Goal: Task Accomplishment & Management: Manage account settings

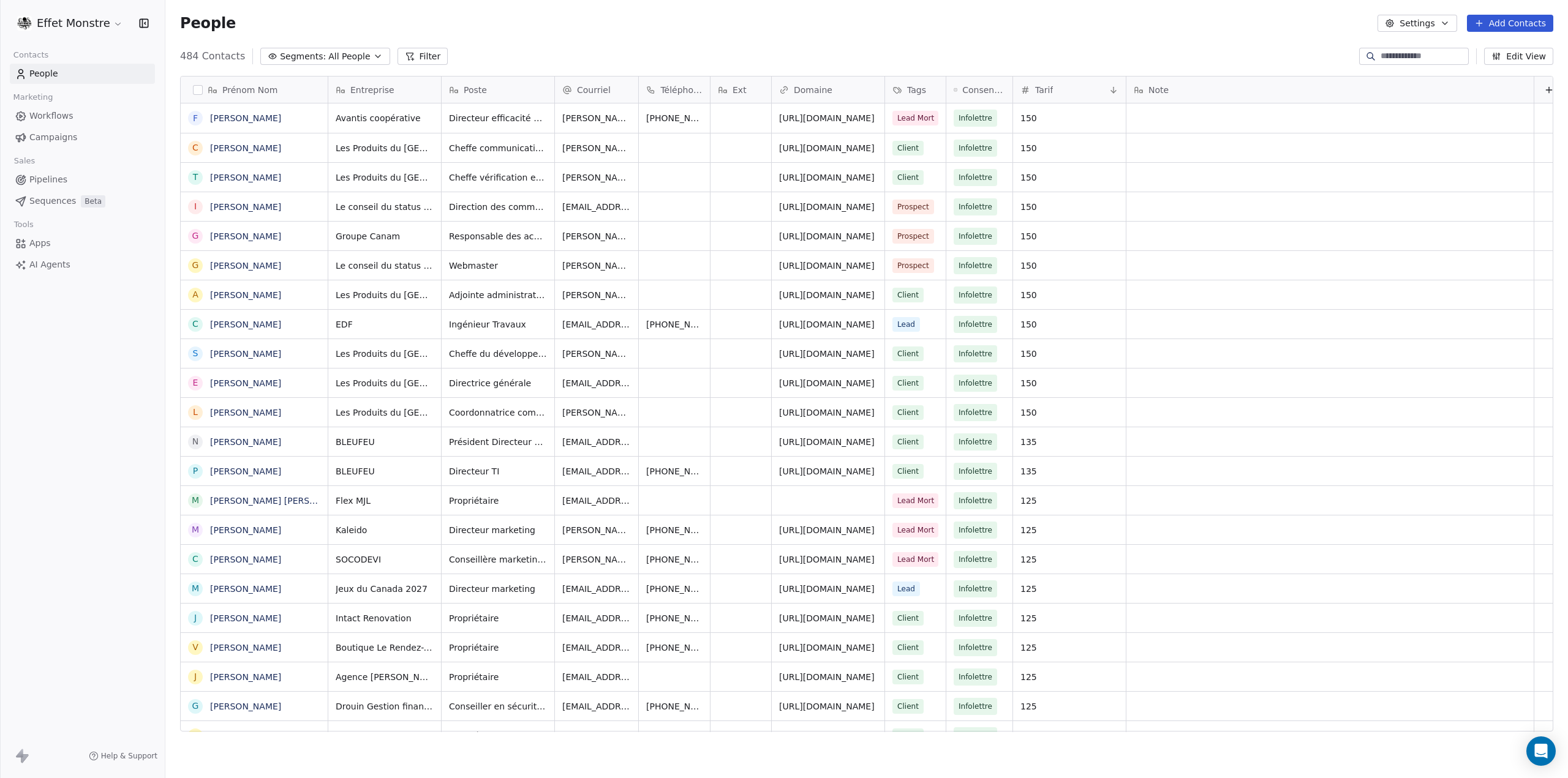
scroll to position [675, 1393]
click at [334, 63] on span "All People" at bounding box center [349, 57] width 42 height 13
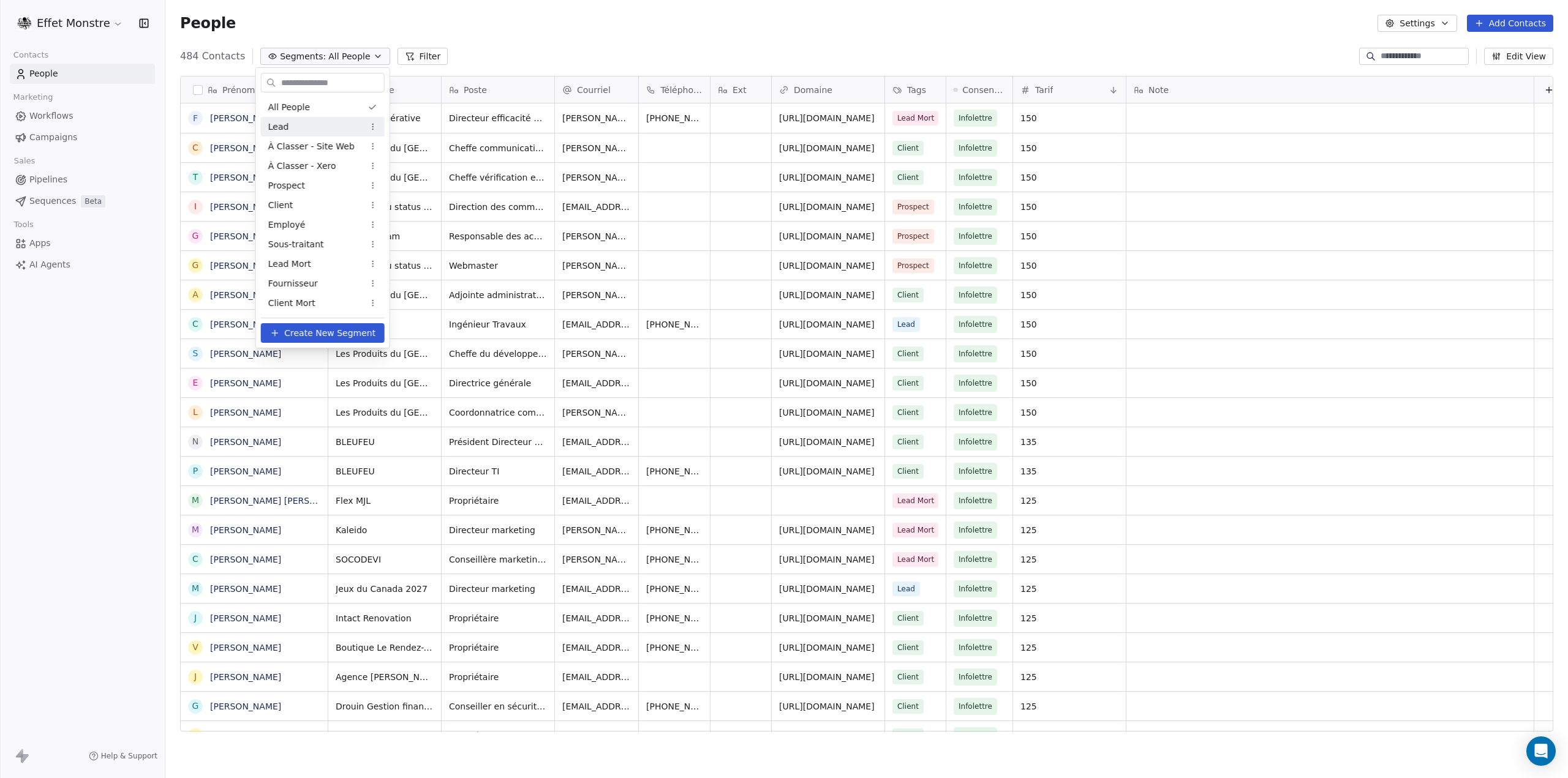
click at [329, 131] on div "Lead" at bounding box center [322, 127] width 124 height 20
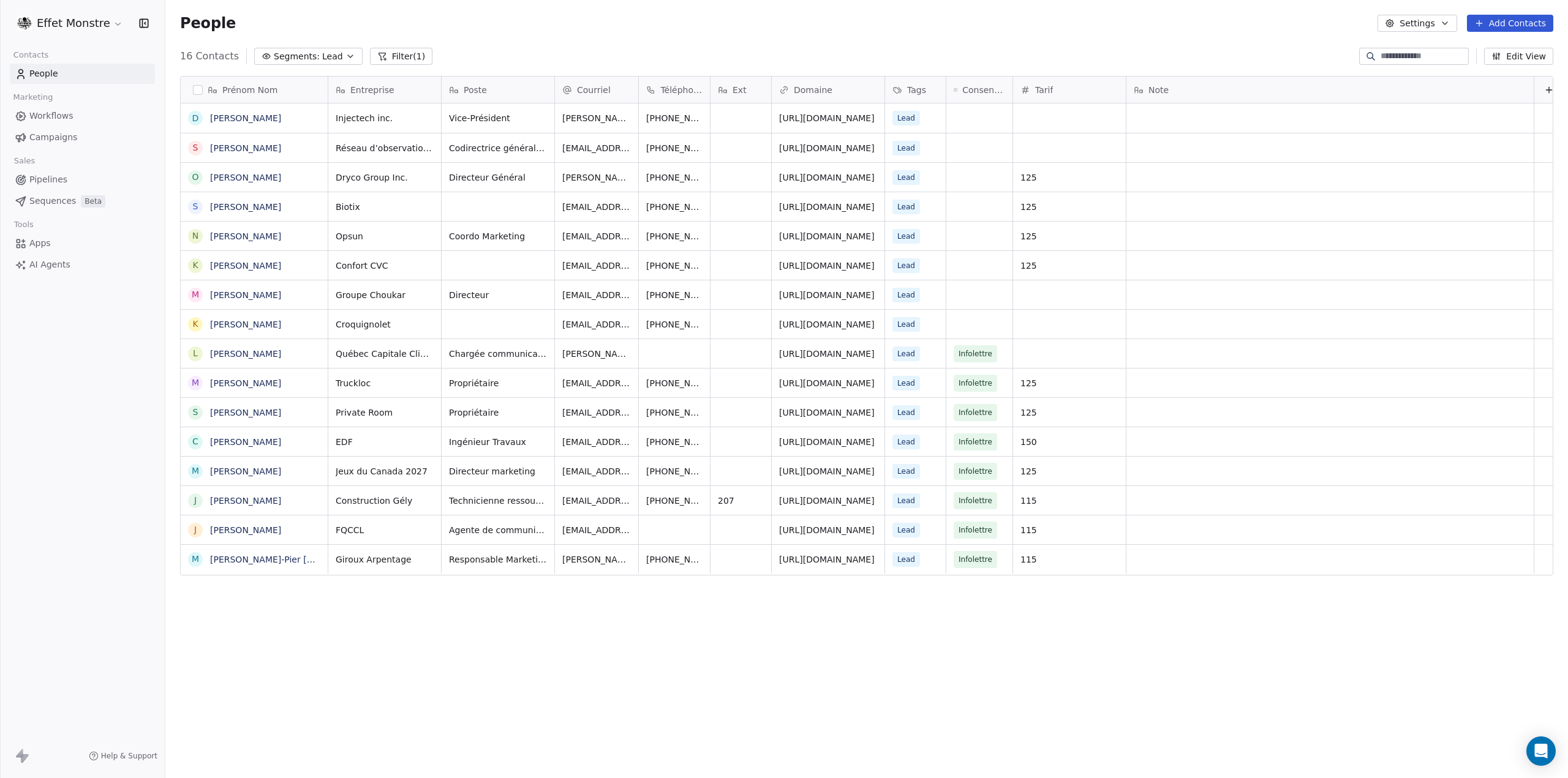
click at [269, 49] on button "Segments: Lead" at bounding box center [308, 57] width 108 height 17
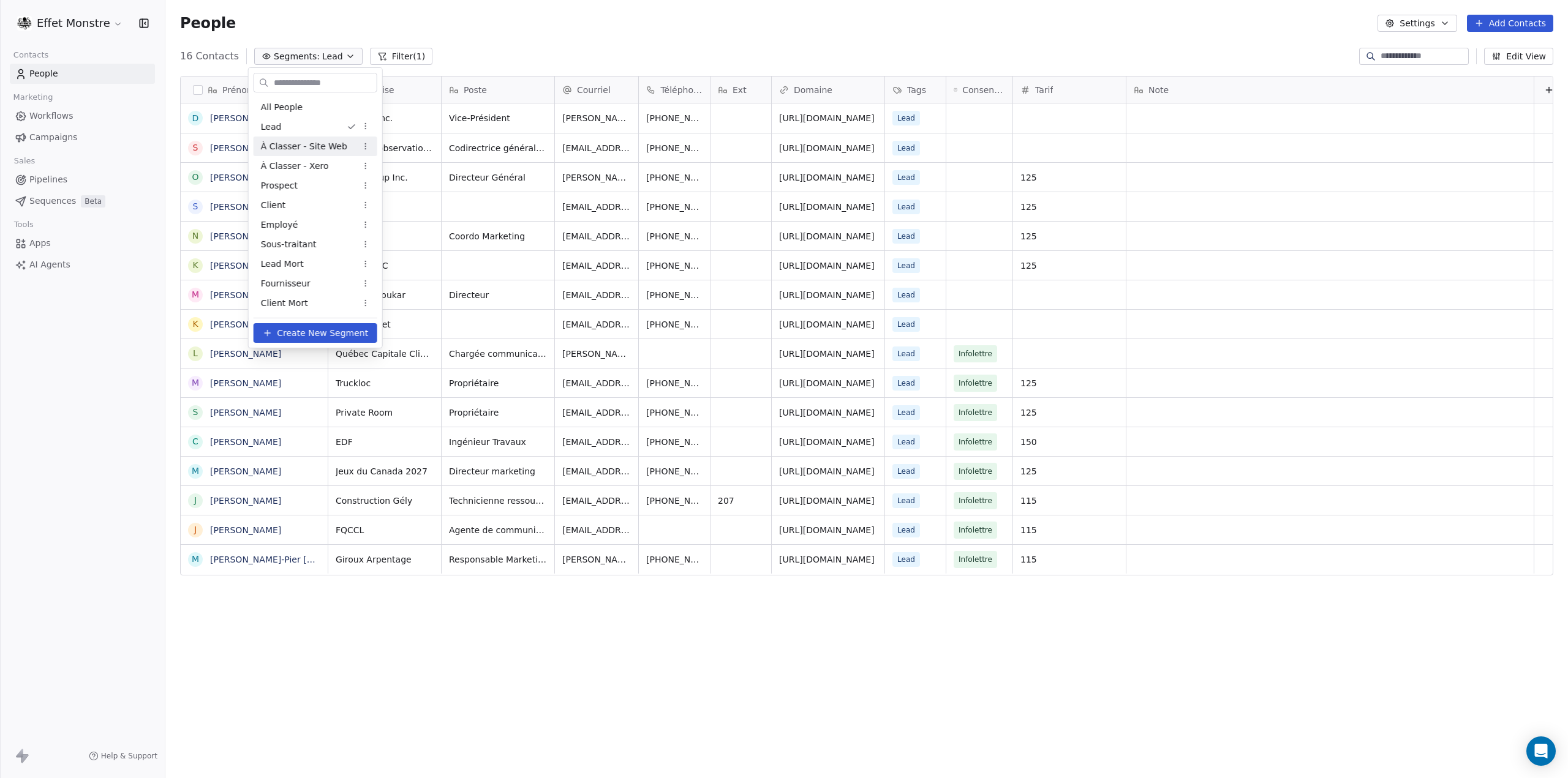
click at [310, 145] on span "À Classer - Site Web" at bounding box center [304, 146] width 86 height 13
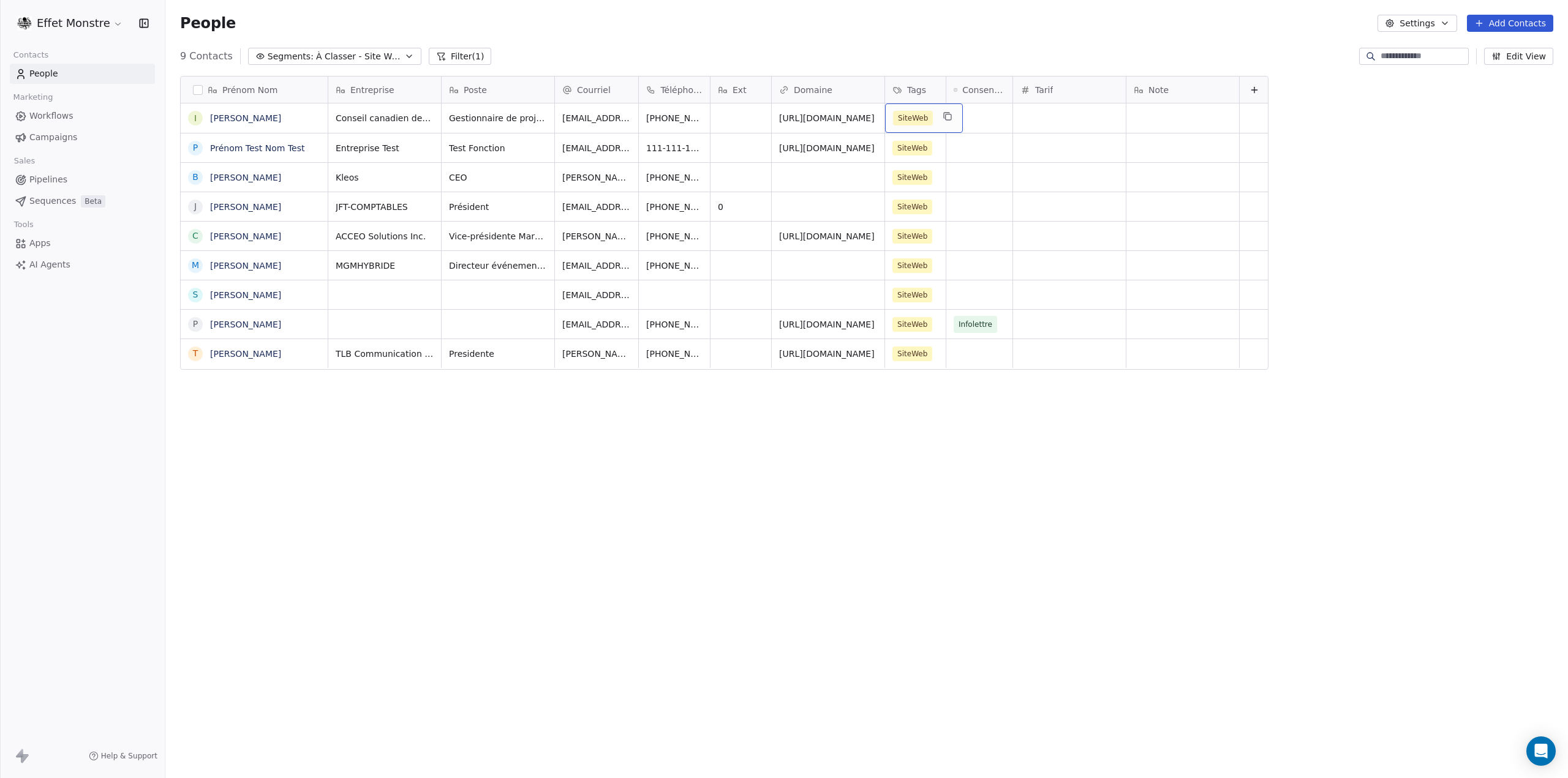
click at [937, 119] on div "SiteWeb" at bounding box center [924, 118] width 78 height 29
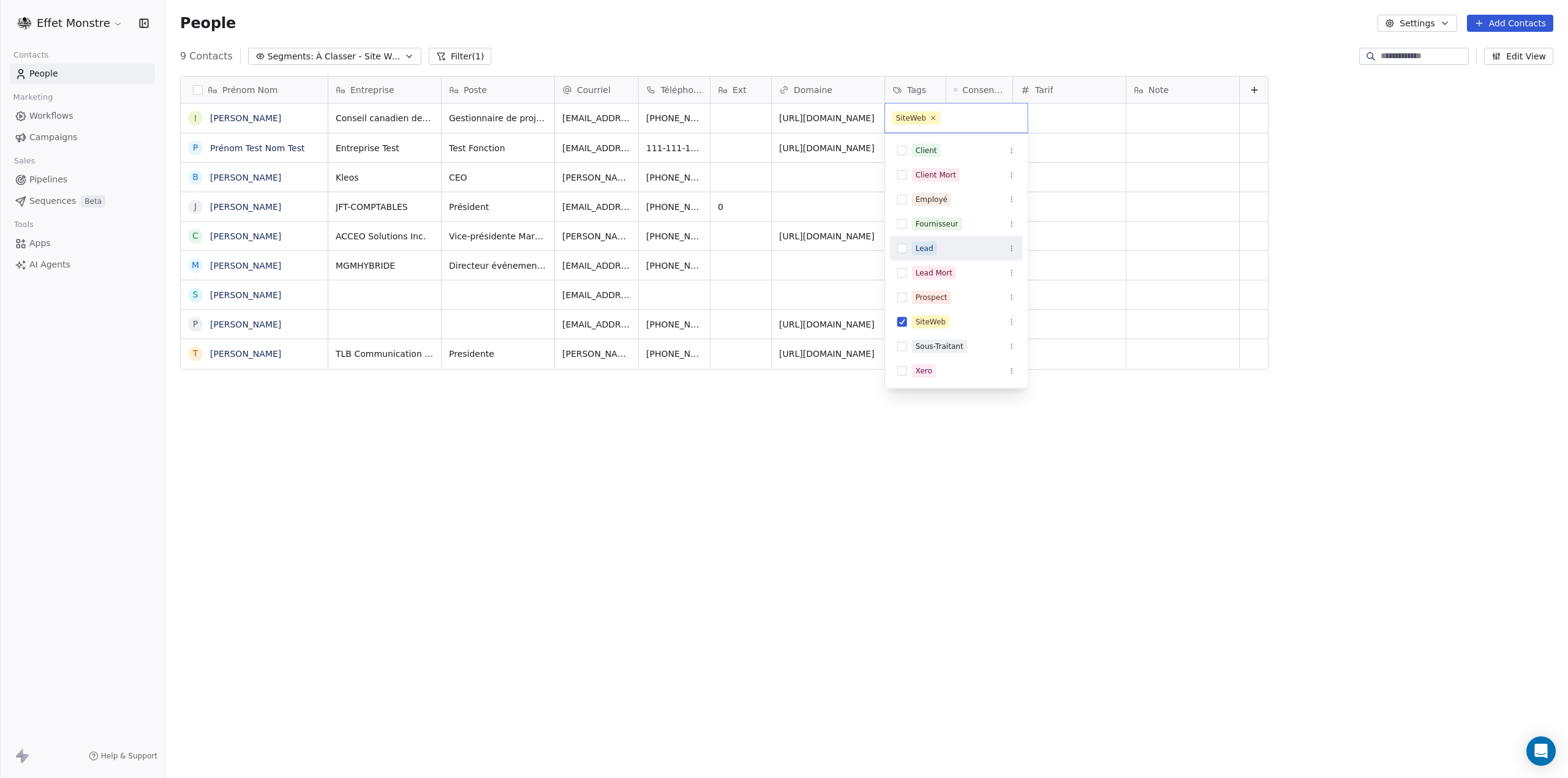
click at [904, 246] on button "Suggestions" at bounding box center [902, 249] width 10 height 10
click at [904, 332] on button "Suggestions" at bounding box center [902, 337] width 10 height 10
click at [795, 520] on html "Effet Monstre Contacts People Marketing Workflows Campaigns Sales Pipelines Seq…" at bounding box center [784, 389] width 1568 height 778
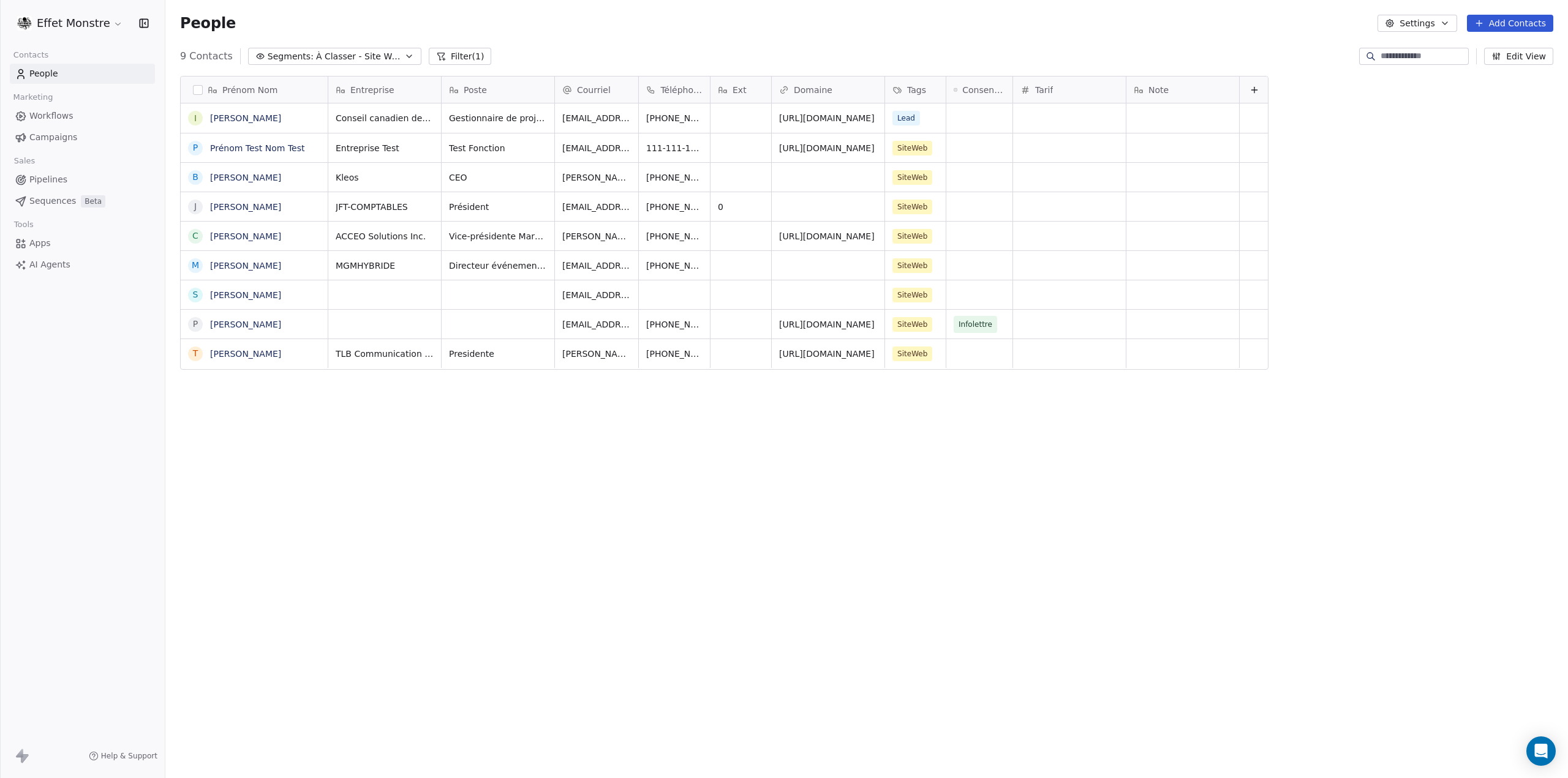
click at [343, 511] on div "Prénom Nom I Isabelle Albert P Prénom Test Nom Test B Benjamin Laramée J Jean-F…" at bounding box center [867, 409] width 1403 height 685
click at [585, 22] on div "People Settings Add Contacts" at bounding box center [867, 23] width 1373 height 17
click at [197, 143] on button "grid" at bounding box center [195, 148] width 10 height 10
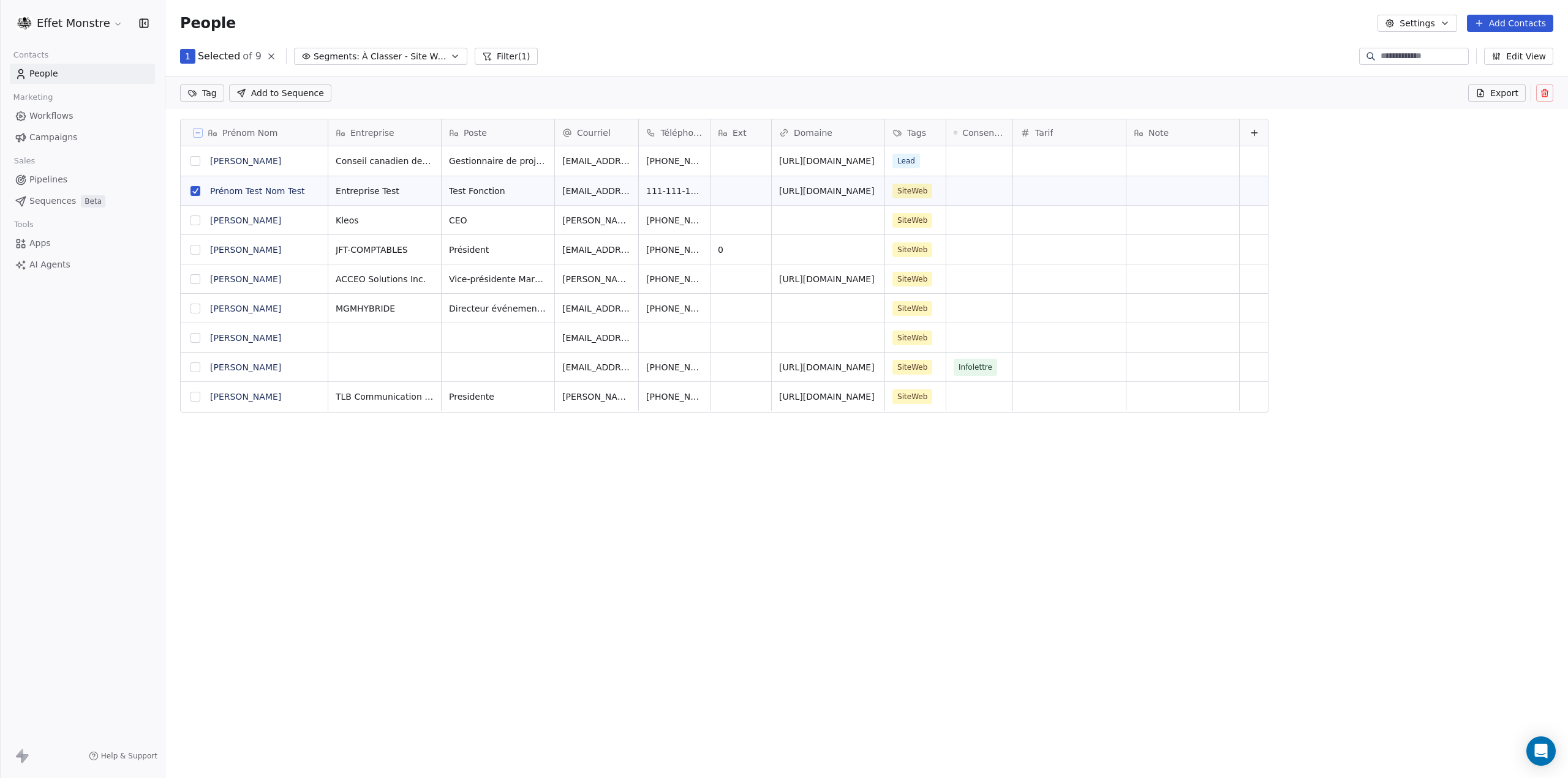
click at [1546, 93] on icon at bounding box center [1545, 93] width 10 height 10
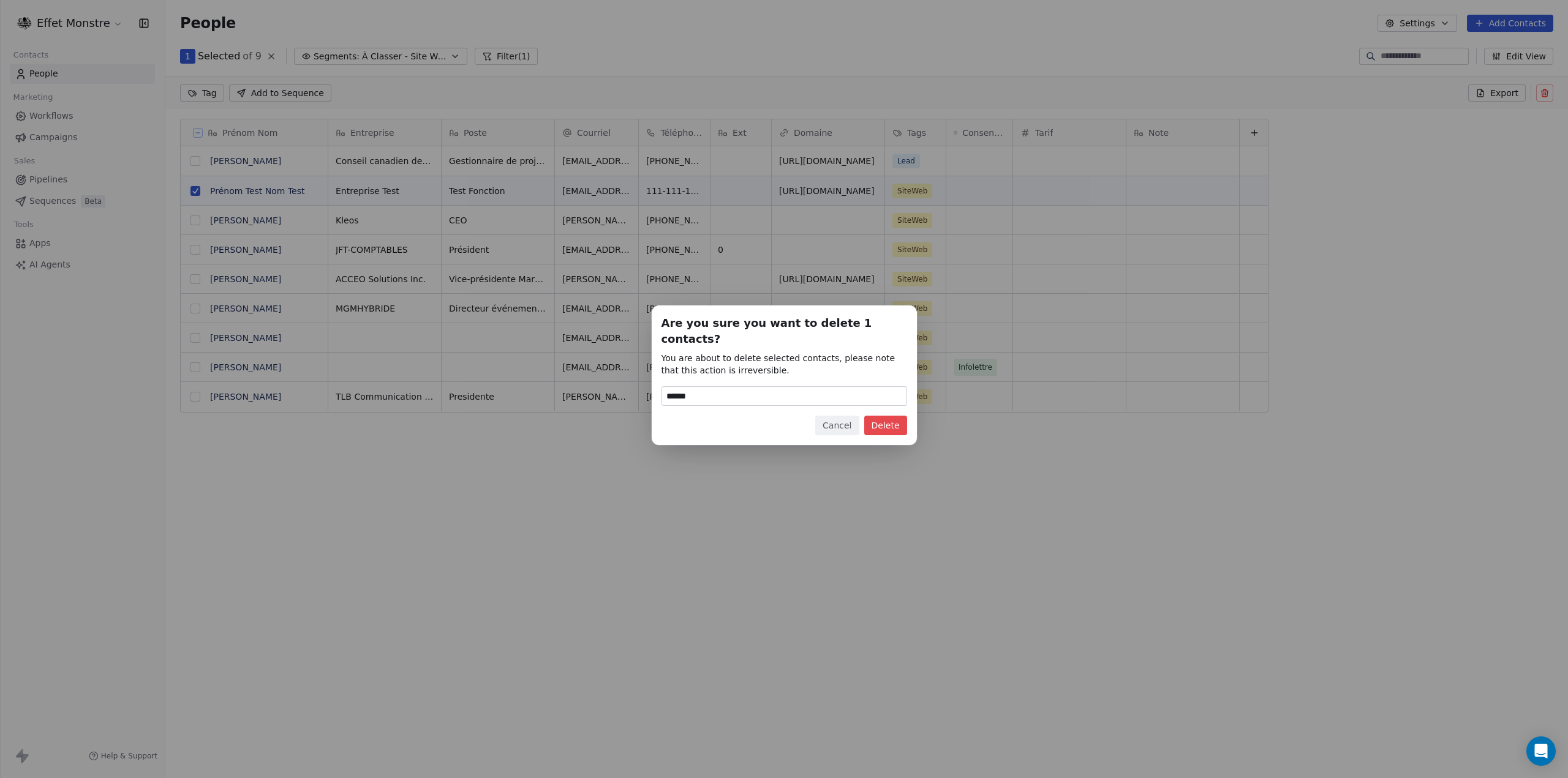
type input "******"
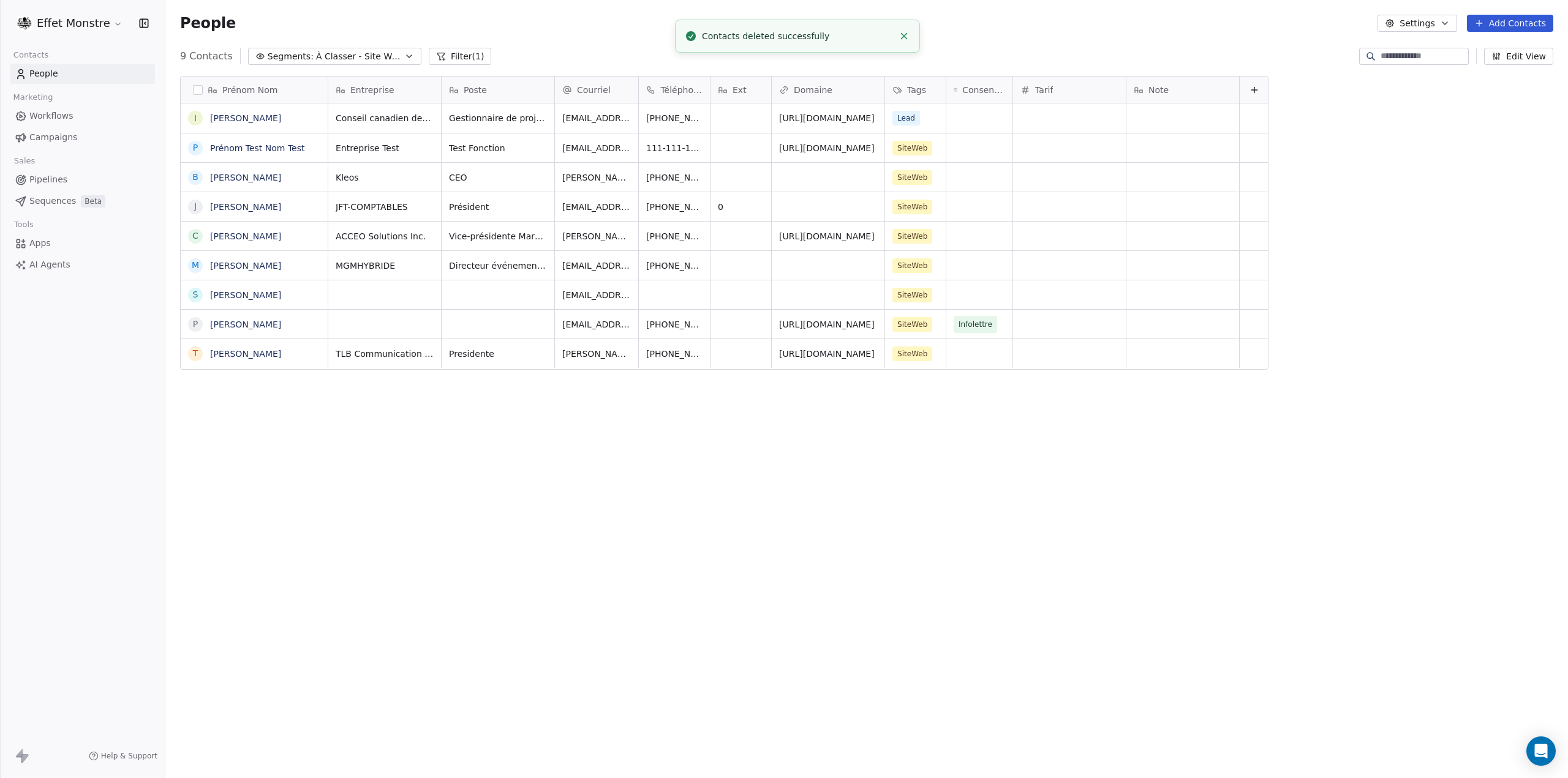
scroll to position [675, 1393]
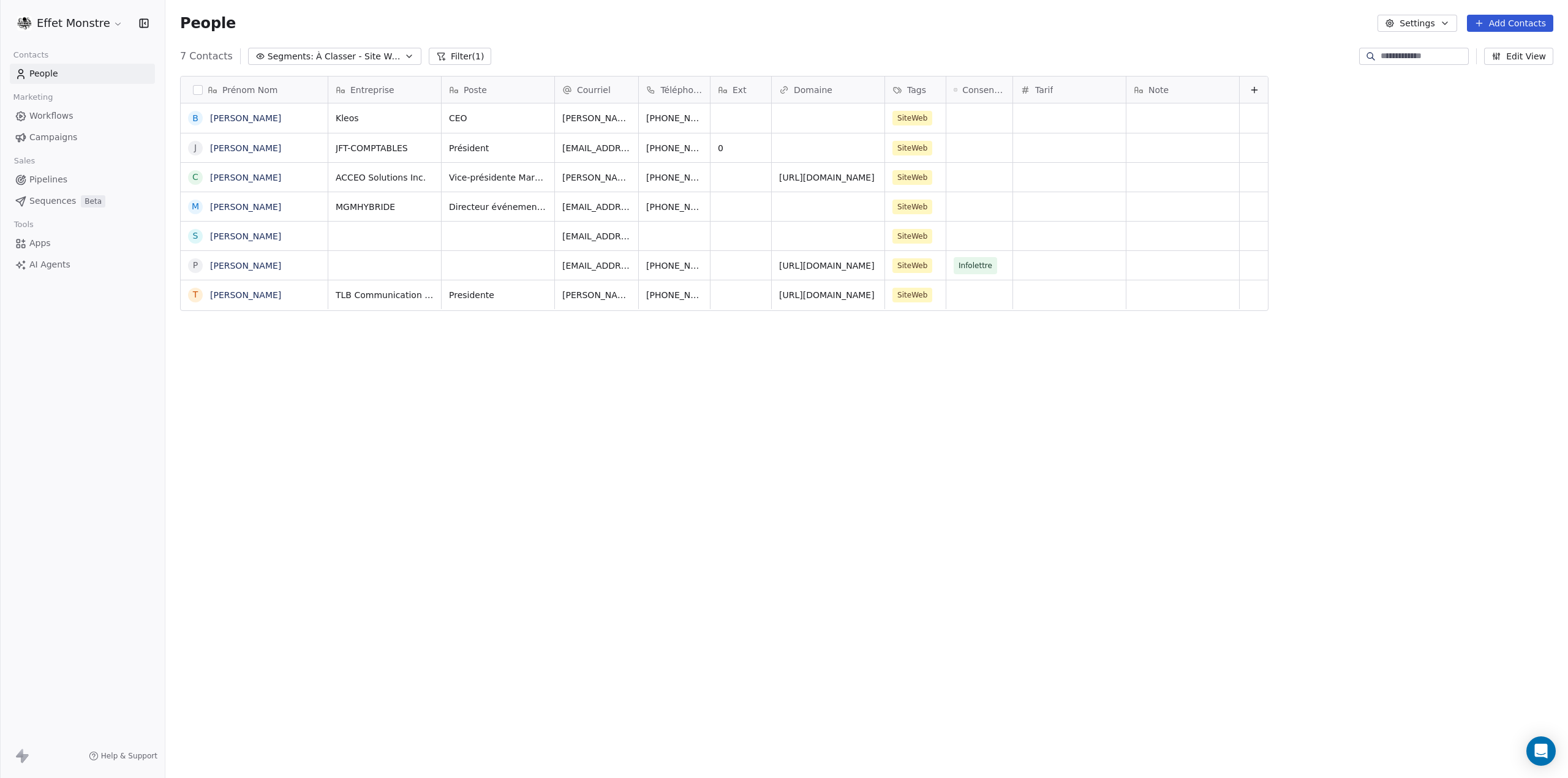
click at [53, 175] on span "Pipelines" at bounding box center [49, 179] width 38 height 13
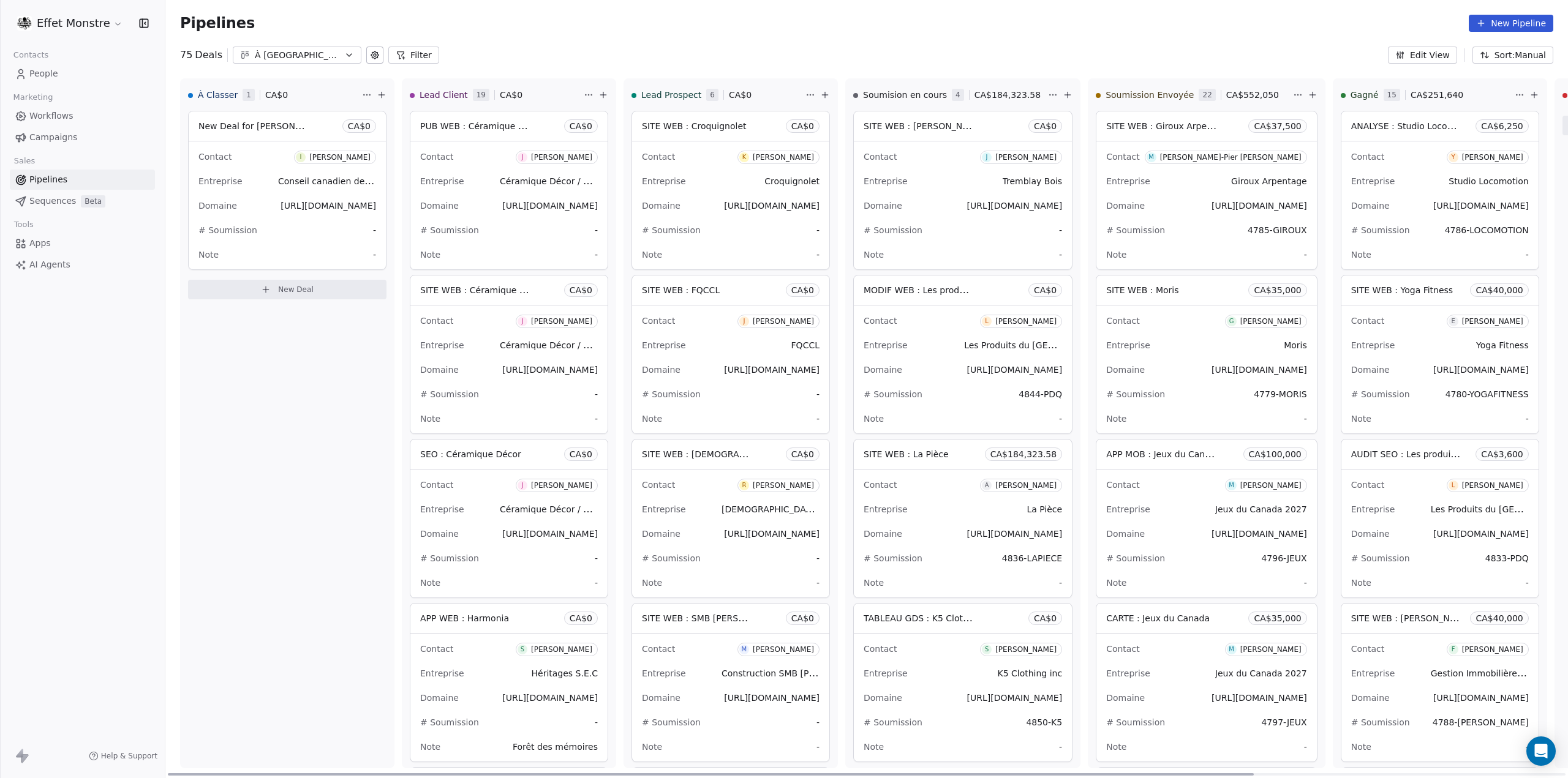
click at [269, 130] on span "New Deal for Isabelle Albert" at bounding box center [263, 125] width 129 height 12
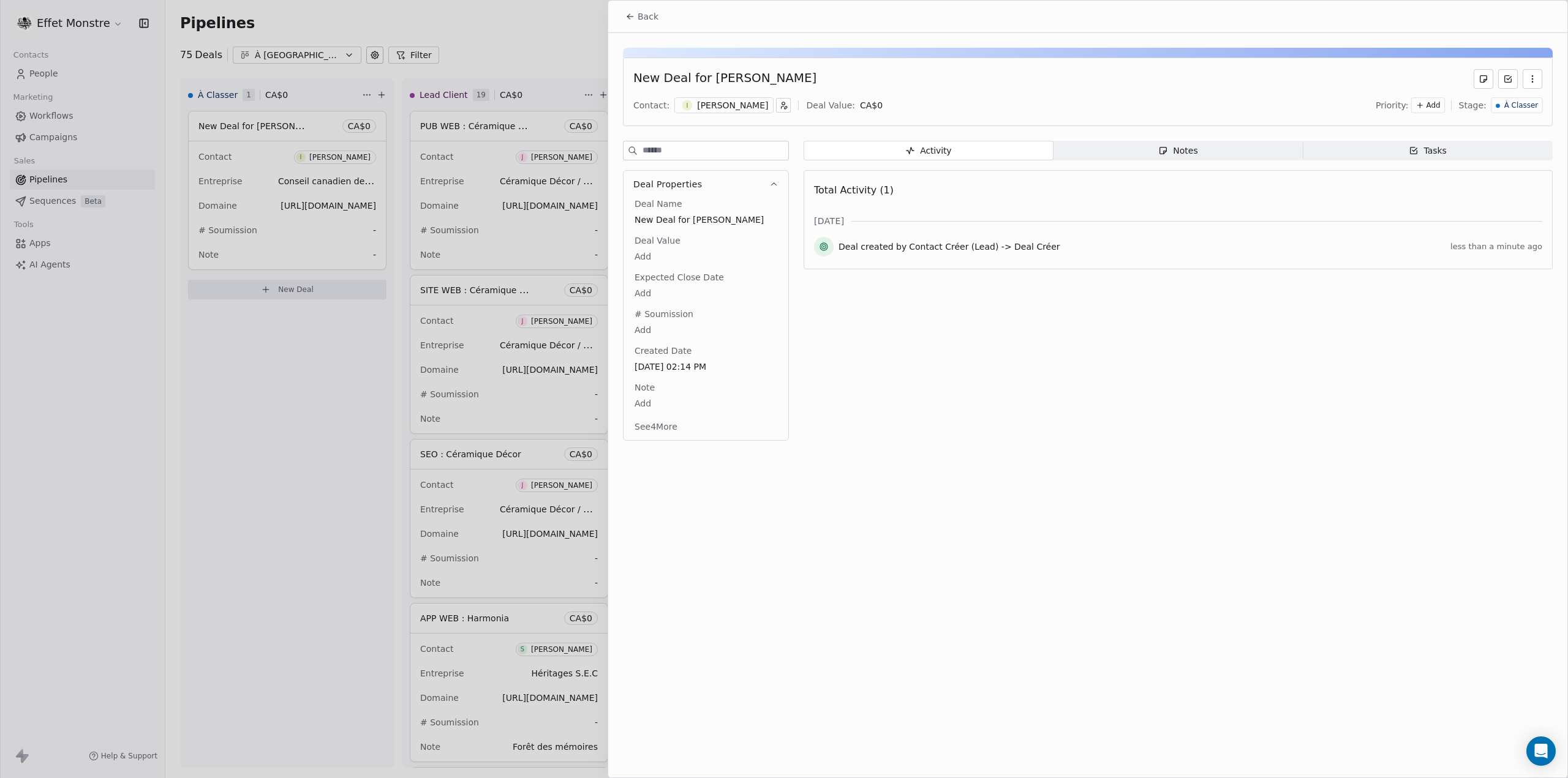
click at [696, 218] on span "New Deal for Isabelle Albert" at bounding box center [706, 220] width 143 height 12
click at [713, 214] on span "New Deal for Isabelle Albert" at bounding box center [706, 221] width 141 height 12
type textarea "**********"
click at [315, 474] on div at bounding box center [784, 389] width 1568 height 778
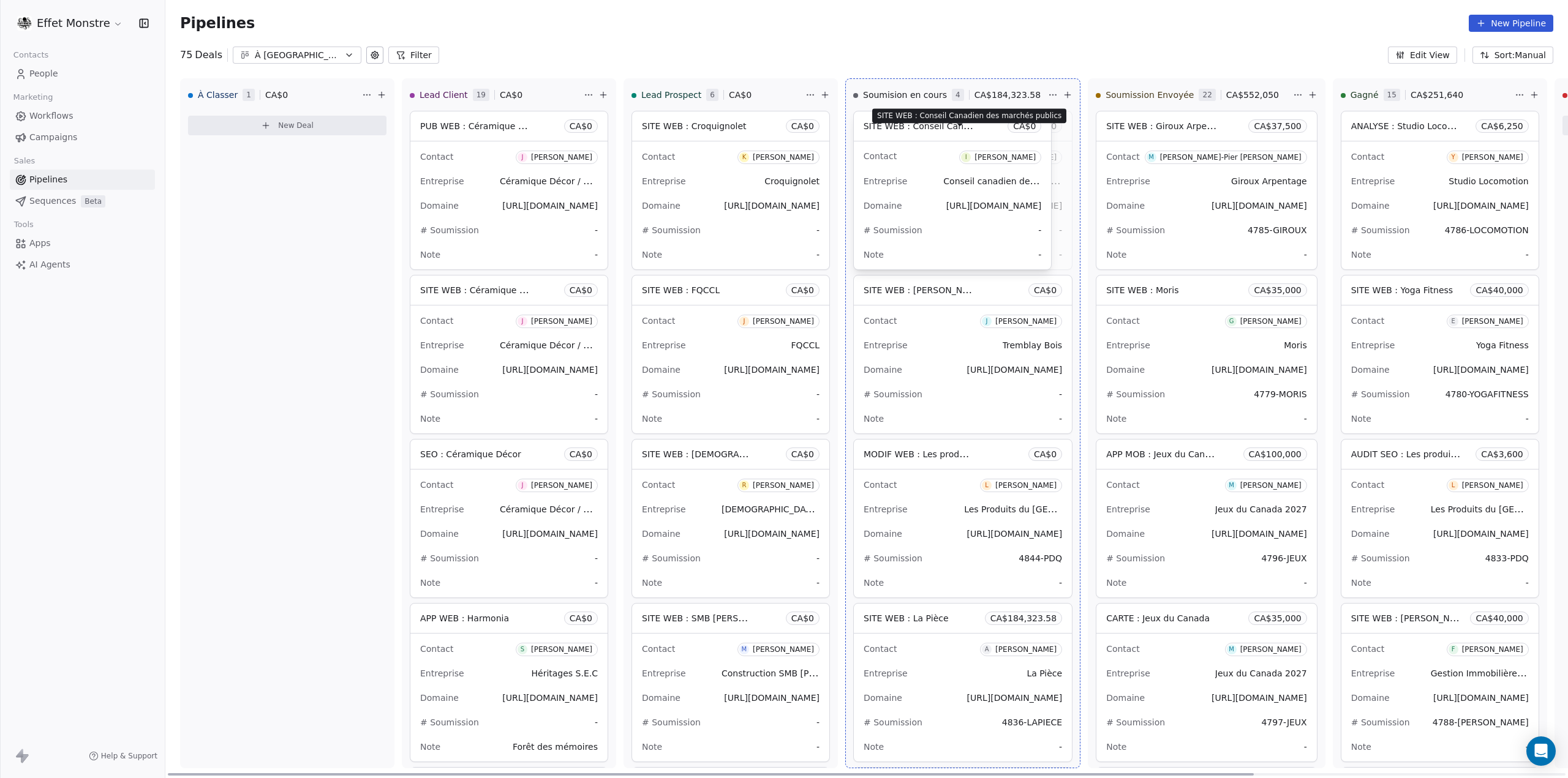
drag, startPoint x: 246, startPoint y: 124, endPoint x: 950, endPoint y: 133, distance: 704.1
click at [1011, 214] on div "Domaine [URL][DOMAIN_NAME]" at bounding box center [963, 206] width 199 height 20
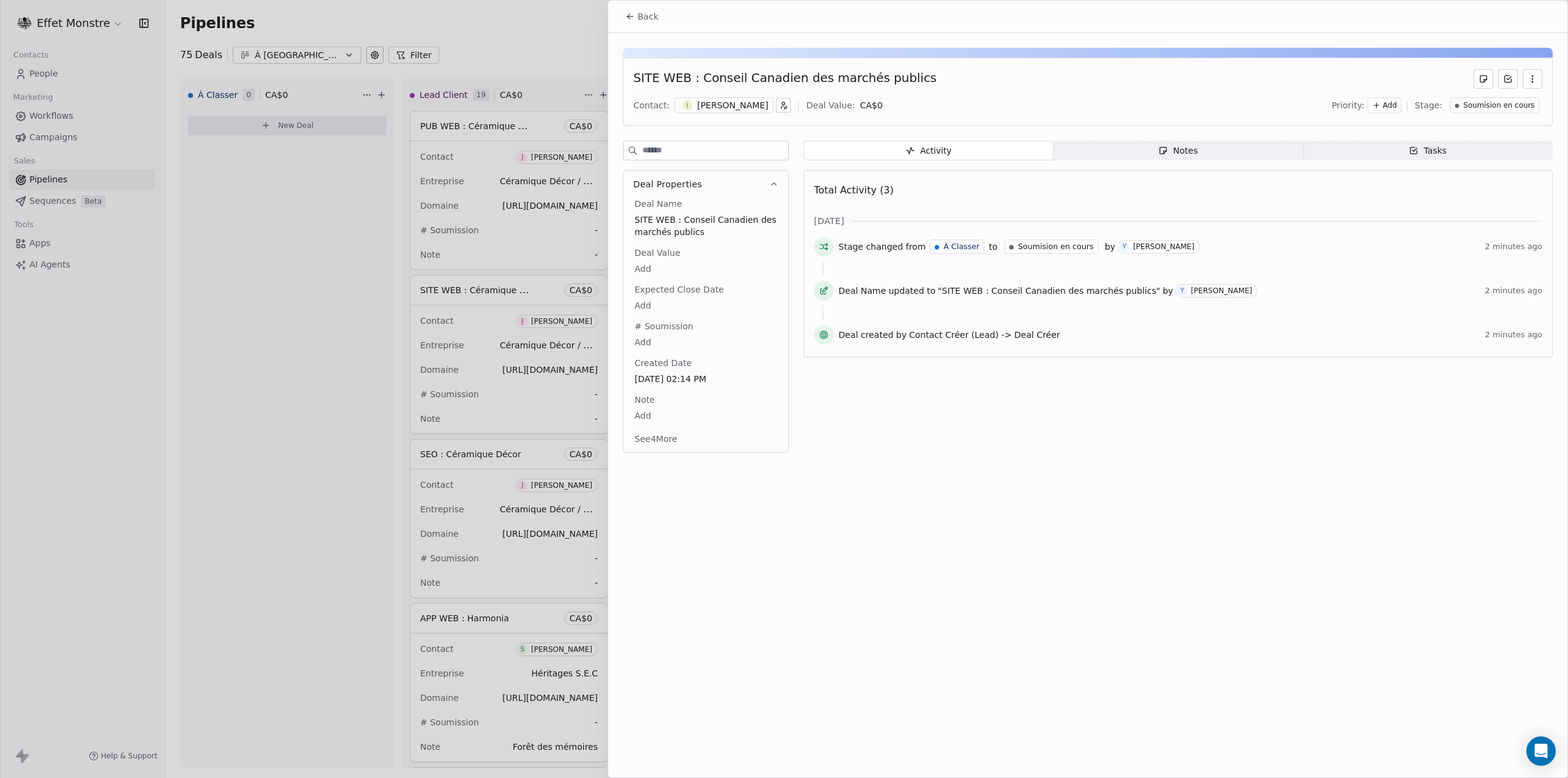
click at [643, 334] on body "Effet Monstre Contacts People Marketing Workflows Campaigns Sales Pipelines Seq…" at bounding box center [784, 389] width 1568 height 778
type textarea "**********"
click at [1105, 533] on html "Effet Monstre Contacts People Marketing Workflows Campaigns Sales Pipelines Seq…" at bounding box center [784, 389] width 1568 height 778
click at [707, 340] on span "CCPC - Site Web - 4851-CPPC" at bounding box center [706, 343] width 141 height 12
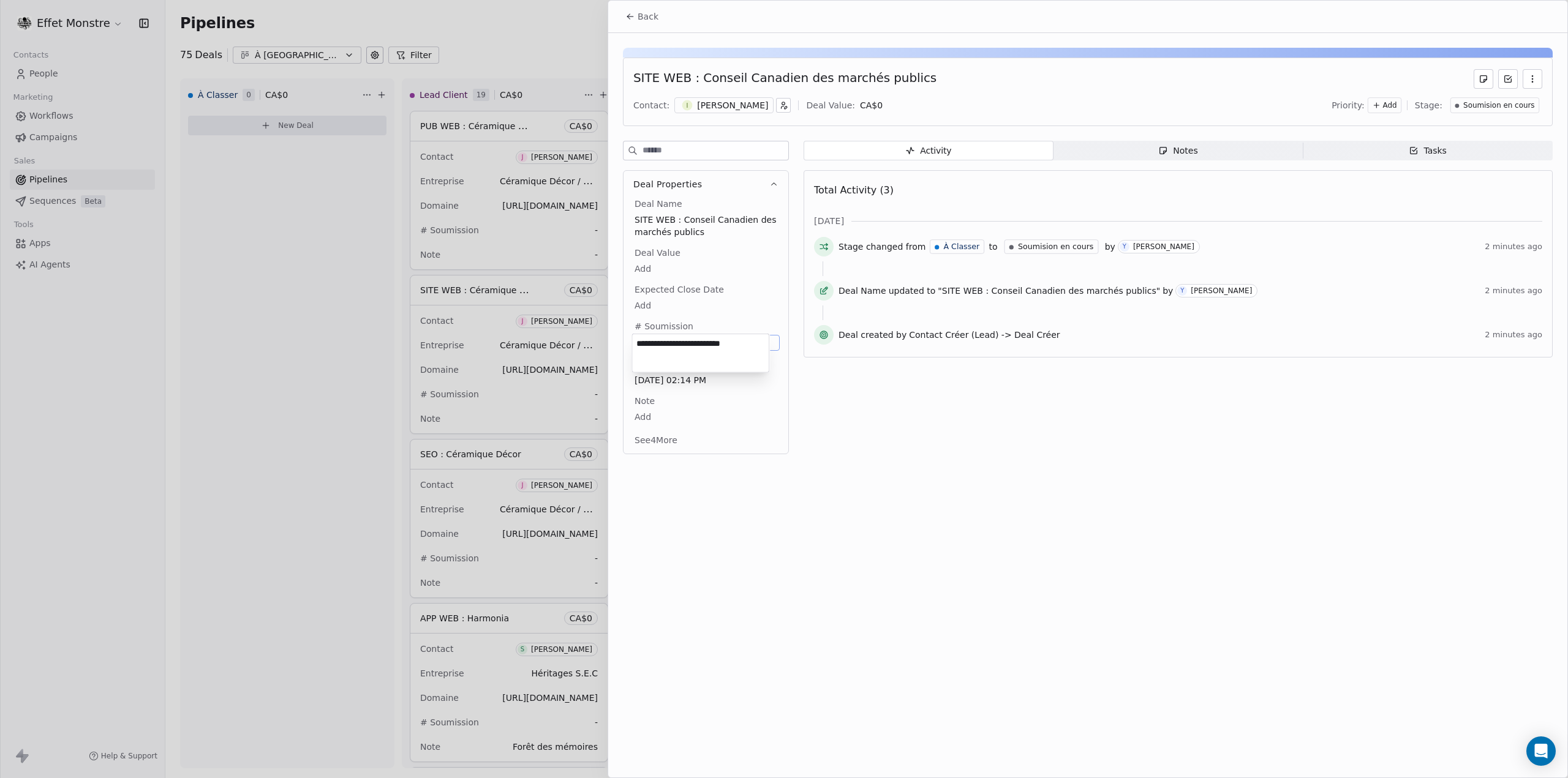
click at [712, 339] on textarea "**********" at bounding box center [700, 353] width 136 height 38
drag, startPoint x: 706, startPoint y: 339, endPoint x: 503, endPoint y: 305, distance: 205.8
click at [516, 305] on html "Effet Monstre Contacts People Marketing Workflows Campaigns Sales Pipelines Seq…" at bounding box center [784, 389] width 1568 height 778
click at [713, 344] on textarea "**********" at bounding box center [700, 353] width 136 height 38
drag, startPoint x: 709, startPoint y: 341, endPoint x: 490, endPoint y: 323, distance: 219.7
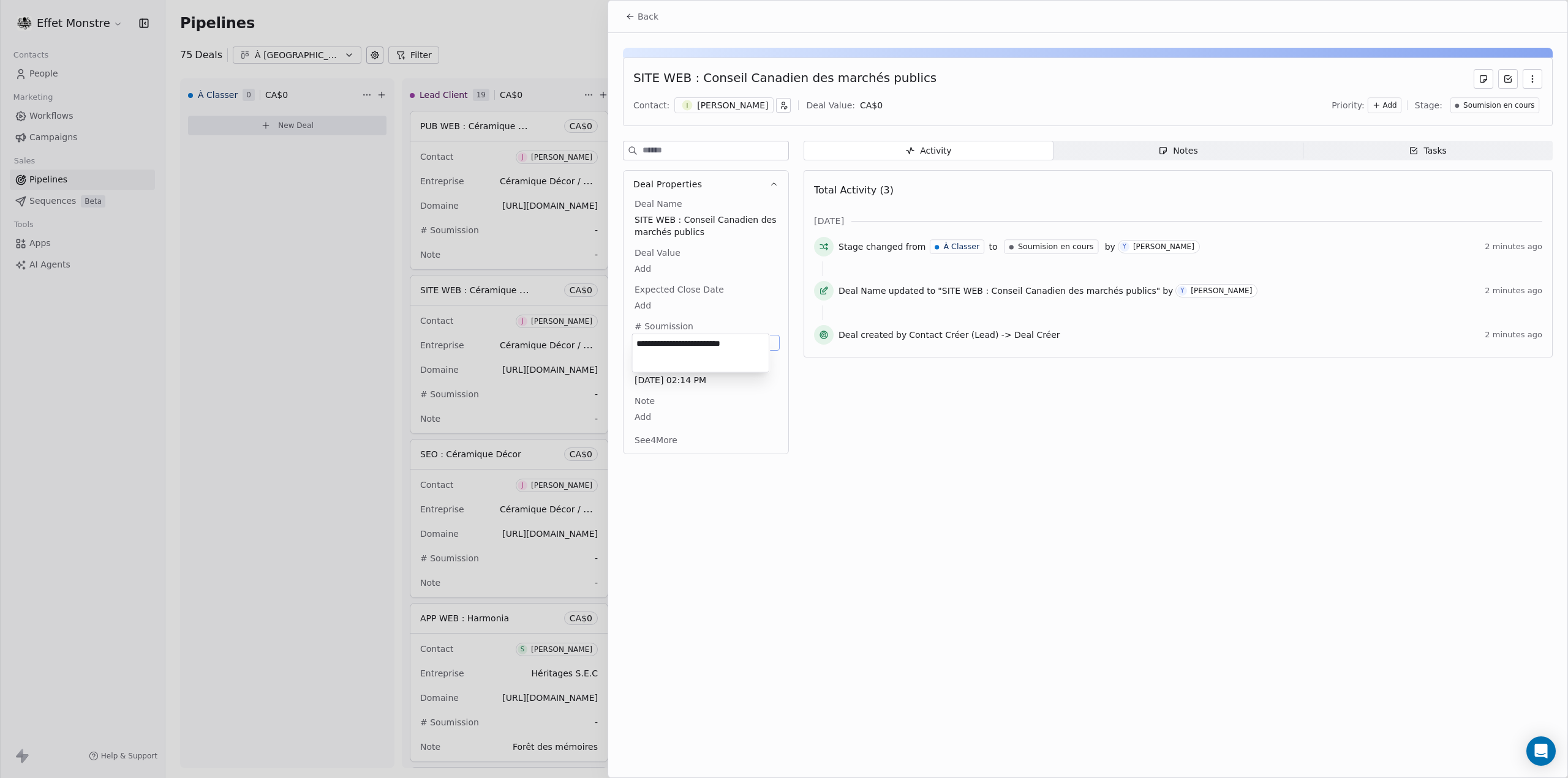
click at [513, 325] on html "Effet Monstre Contacts People Marketing Workflows Campaigns Sales Pipelines Seq…" at bounding box center [784, 389] width 1568 height 778
type textarea "*********"
click at [486, 38] on html "Effet Monstre Contacts People Marketing Workflows Campaigns Sales Pipelines Seq…" at bounding box center [784, 389] width 1568 height 778
click at [486, 38] on div at bounding box center [784, 389] width 1568 height 778
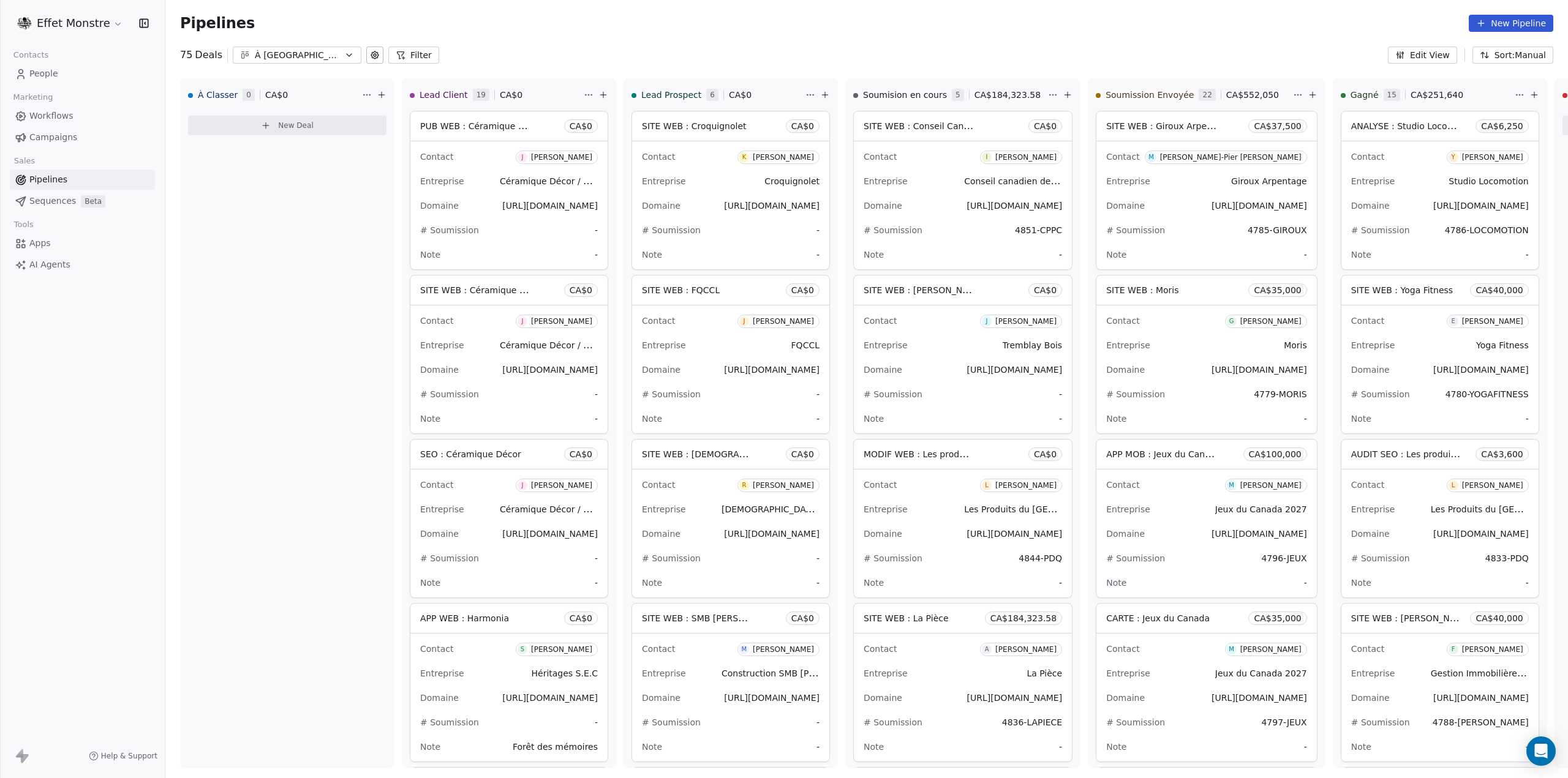
click at [45, 75] on span "People" at bounding box center [44, 74] width 29 height 13
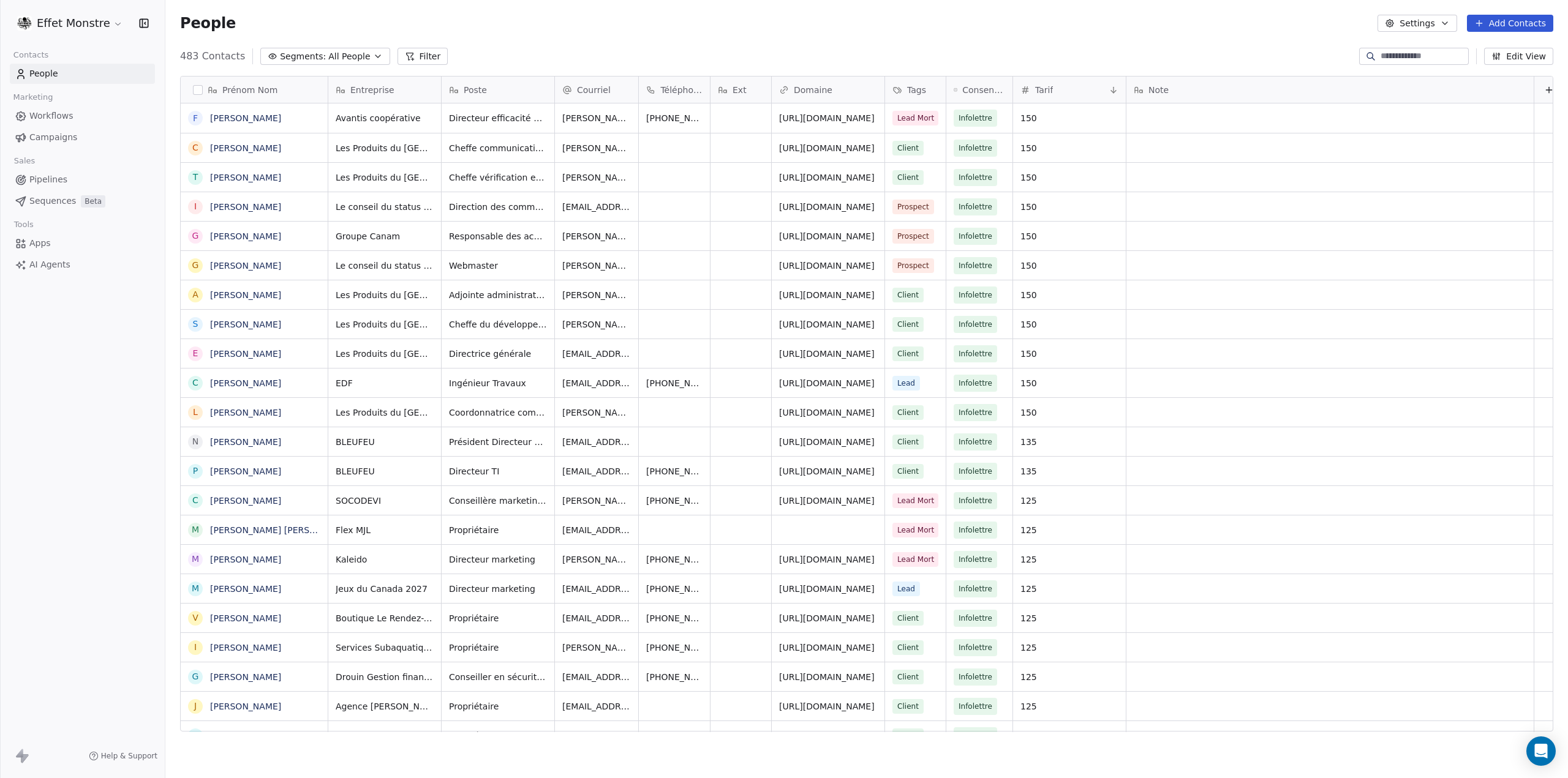
scroll to position [675, 1393]
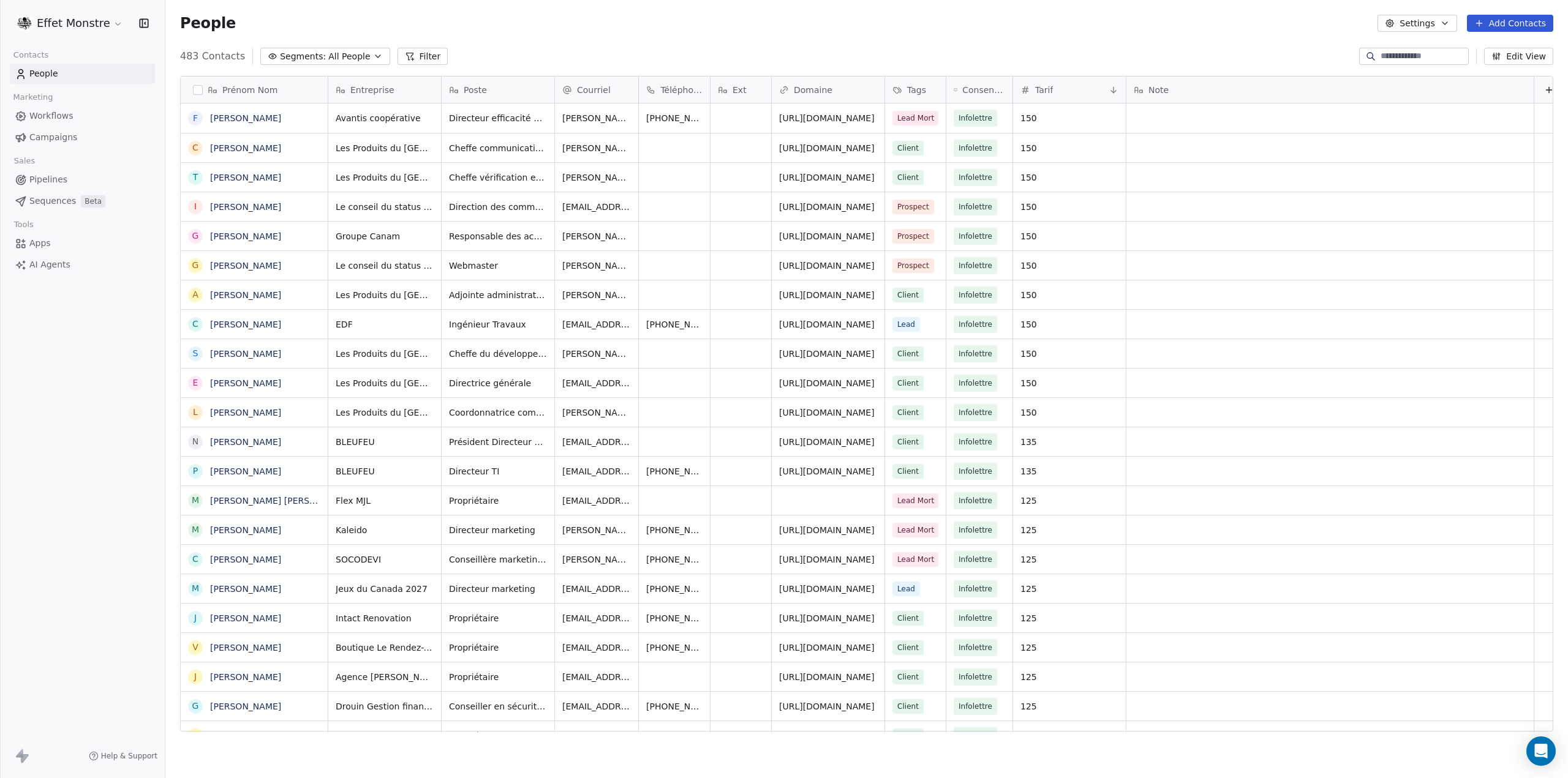
click at [1410, 58] on input at bounding box center [1423, 57] width 85 height 12
type input "*******"
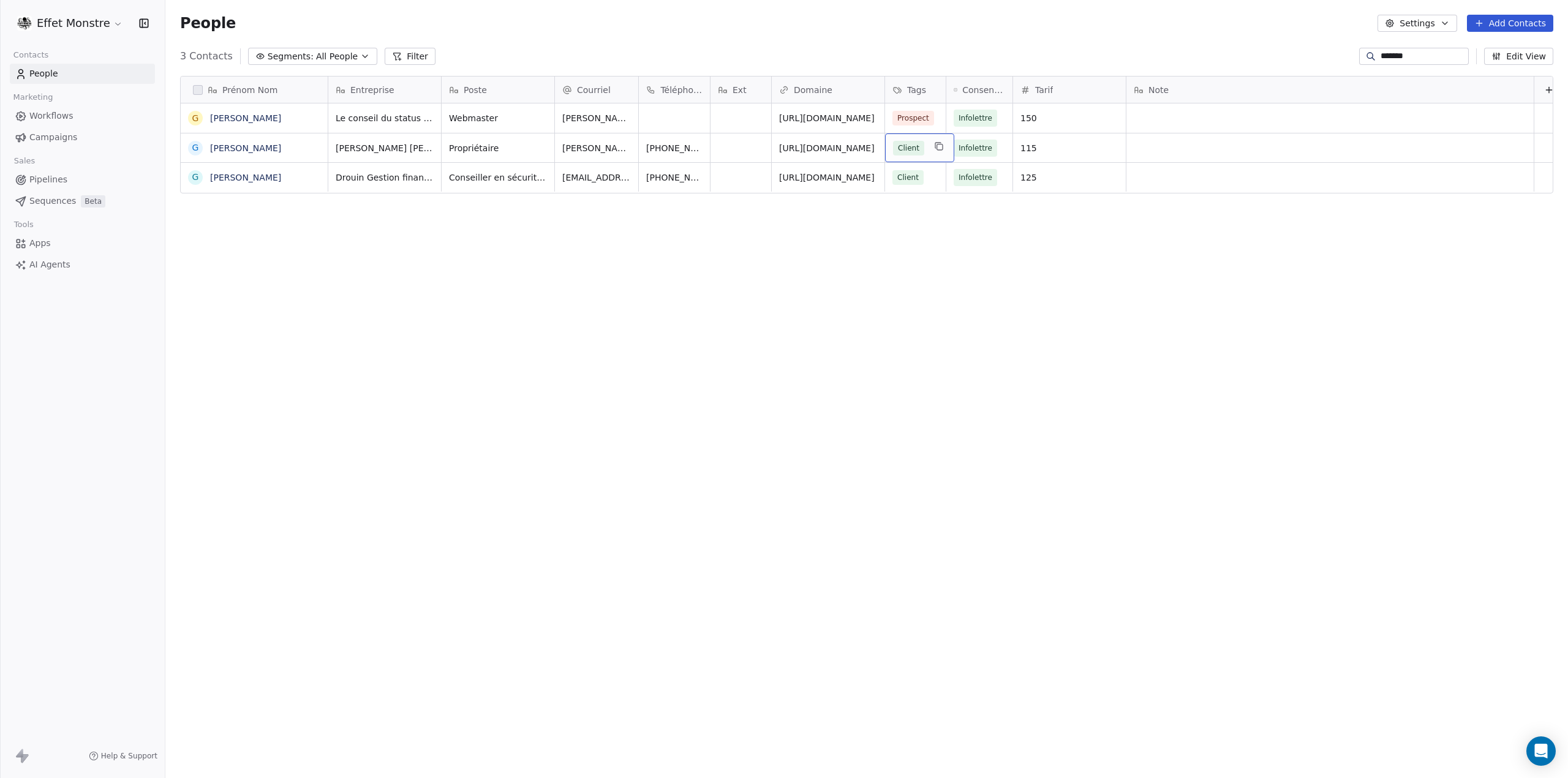
click at [926, 139] on div "Client" at bounding box center [920, 147] width 69 height 29
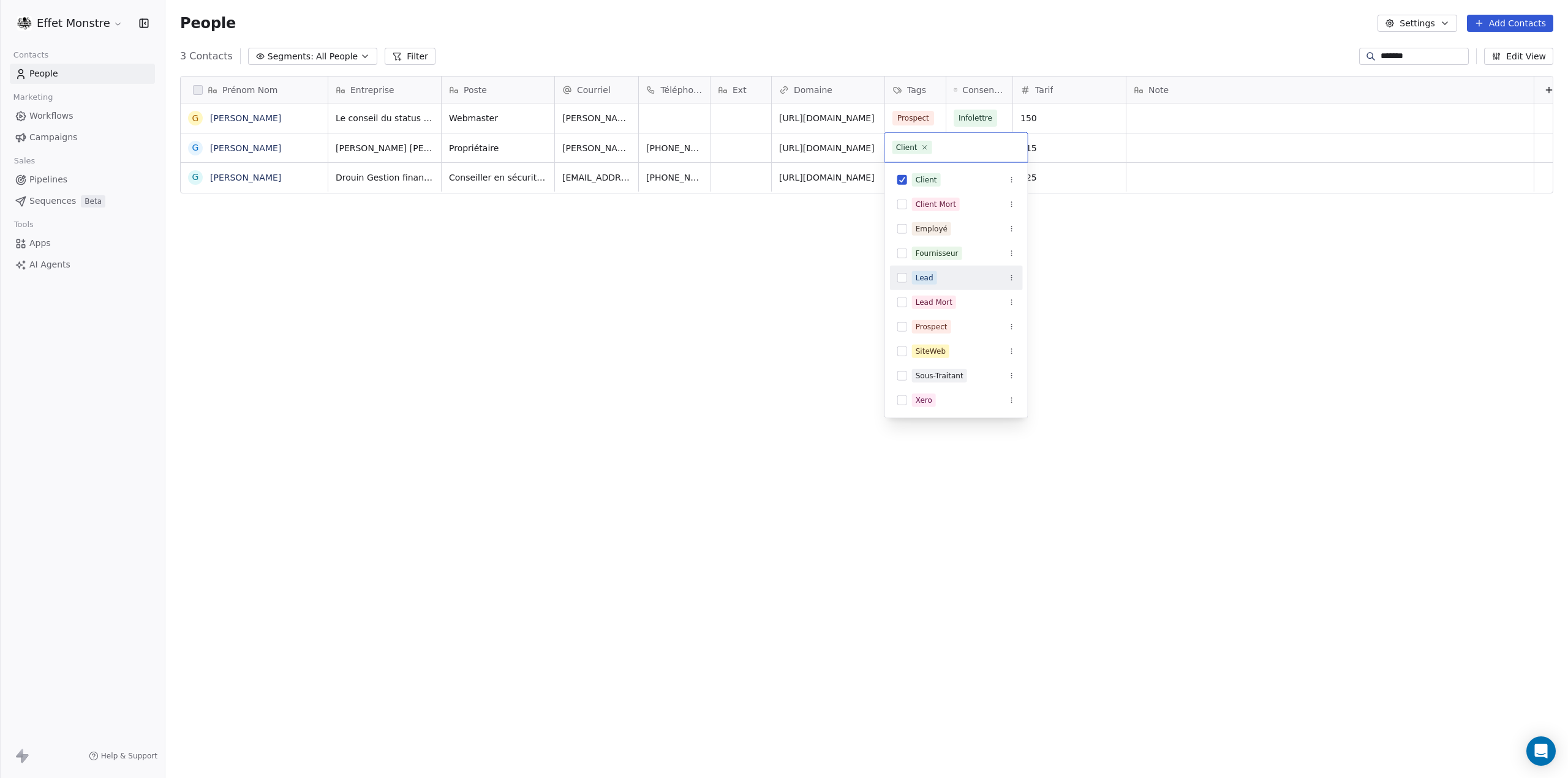
click at [900, 280] on button "Suggestions" at bounding box center [902, 278] width 10 height 10
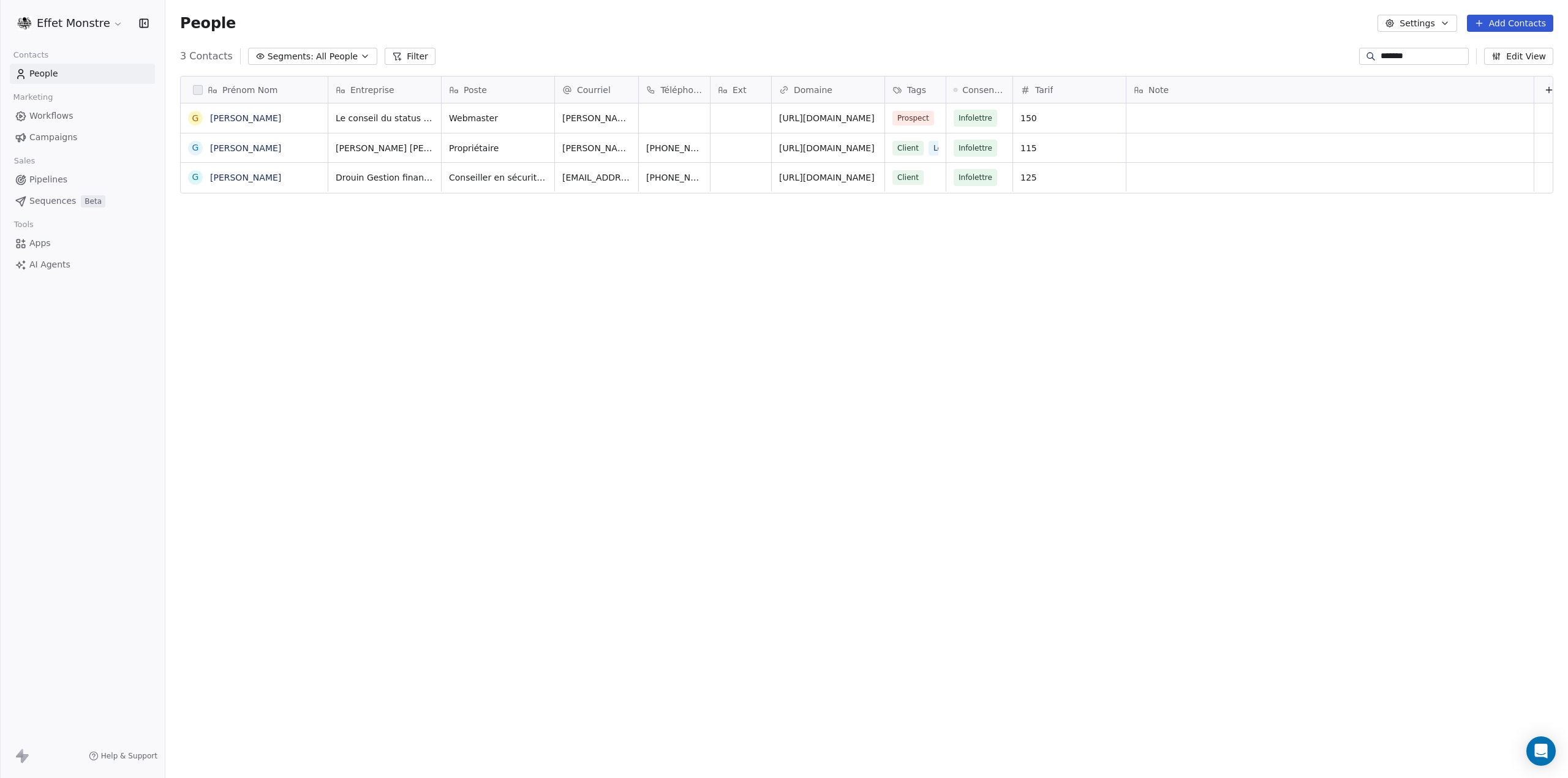
click at [798, 292] on html "Effet Monstre Contacts People Marketing Workflows Campaigns Sales Pipelines Seq…" at bounding box center [784, 389] width 1568 height 778
click at [806, 285] on div "Prénom Nom G [PERSON_NAME] G [PERSON_NAME] G [PERSON_NAME] Entreprise Poste Cou…" at bounding box center [867, 409] width 1403 height 685
click at [919, 114] on span "Client" at bounding box center [908, 118] width 31 height 15
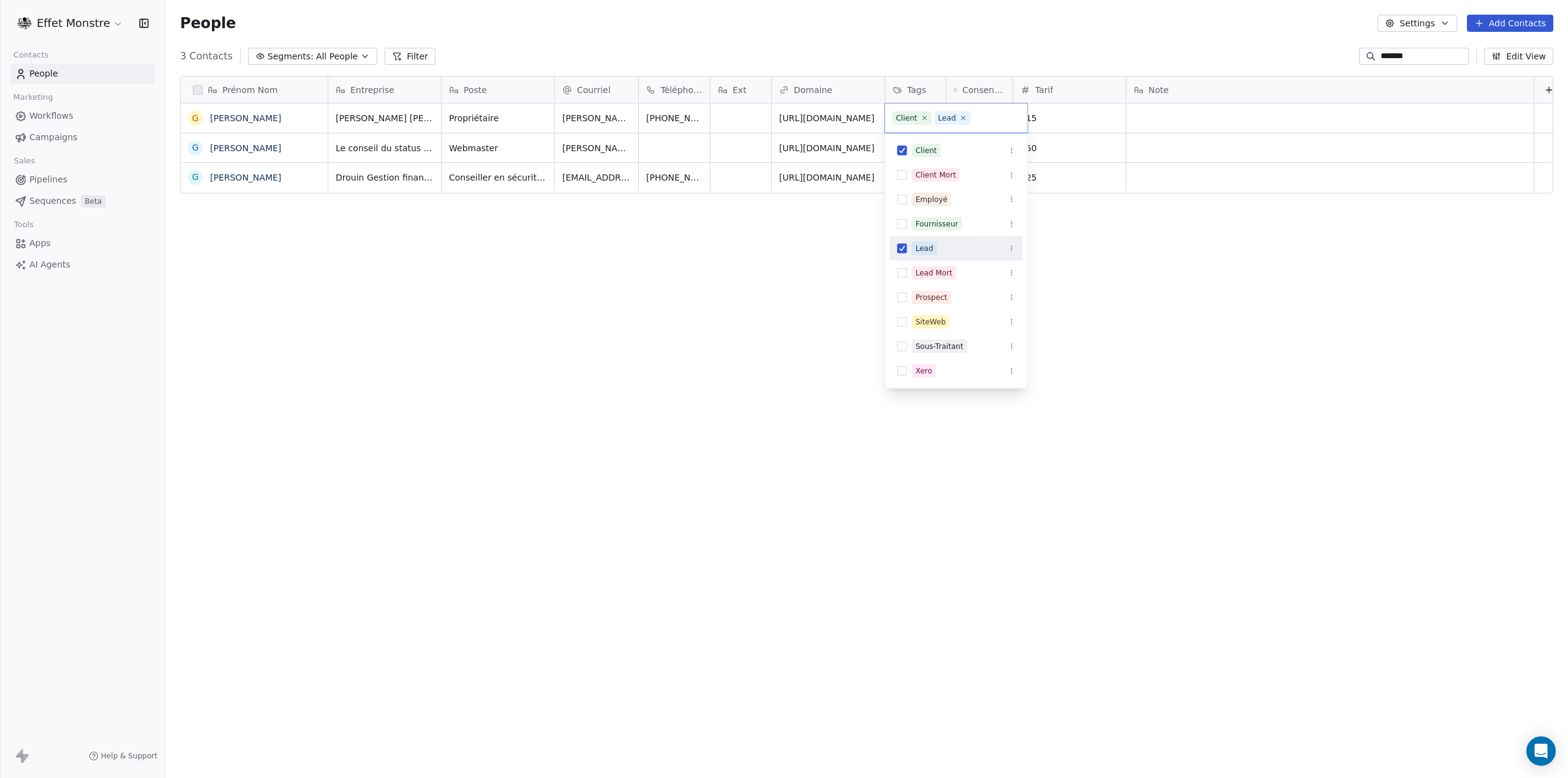
click at [900, 249] on button "Suggestions" at bounding box center [902, 249] width 10 height 10
click at [772, 309] on html "Effet Monstre Contacts People Marketing Workflows Campaigns Sales Pipelines Seq…" at bounding box center [784, 389] width 1568 height 778
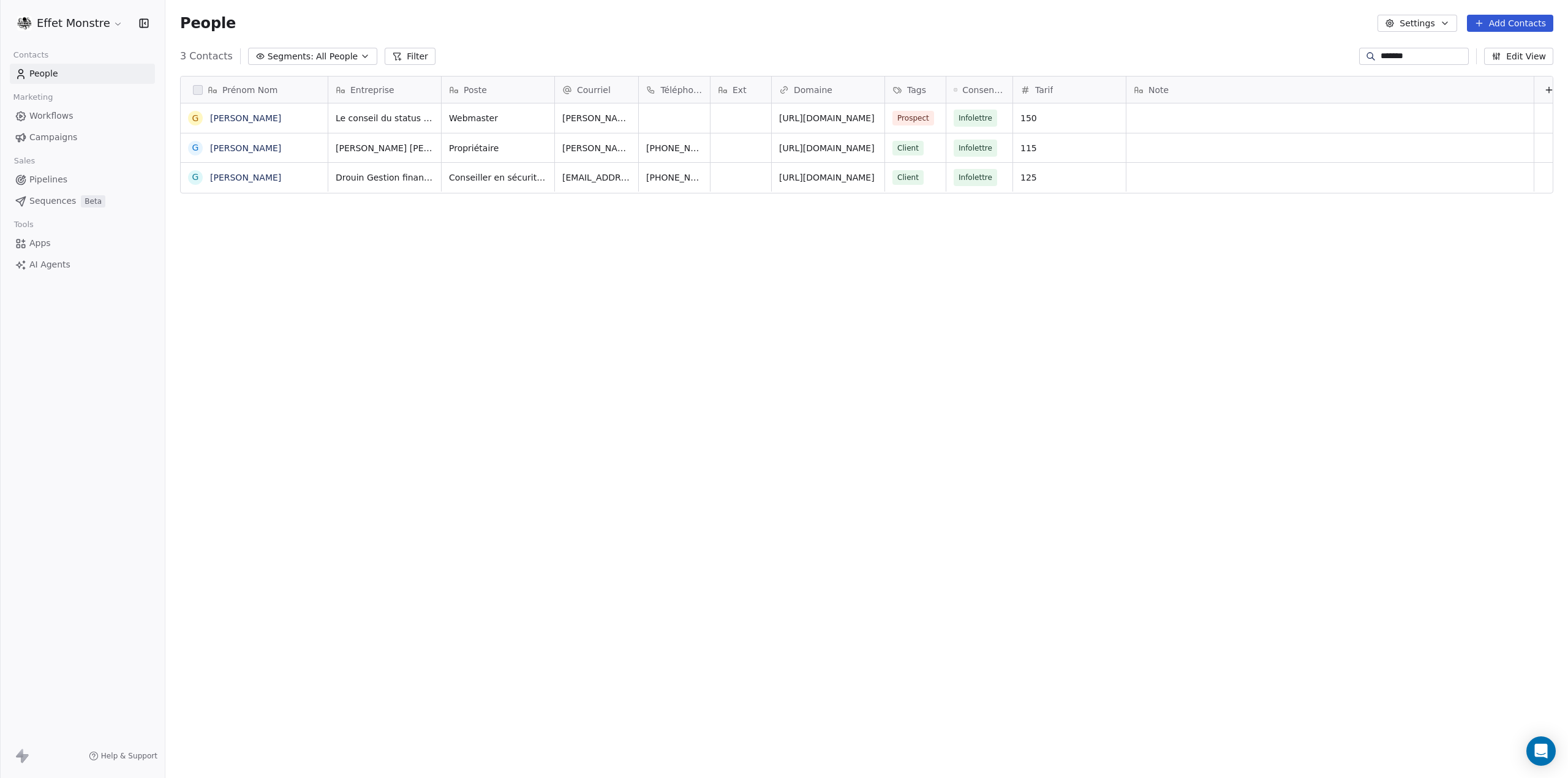
click at [41, 176] on span "Pipelines" at bounding box center [49, 179] width 38 height 13
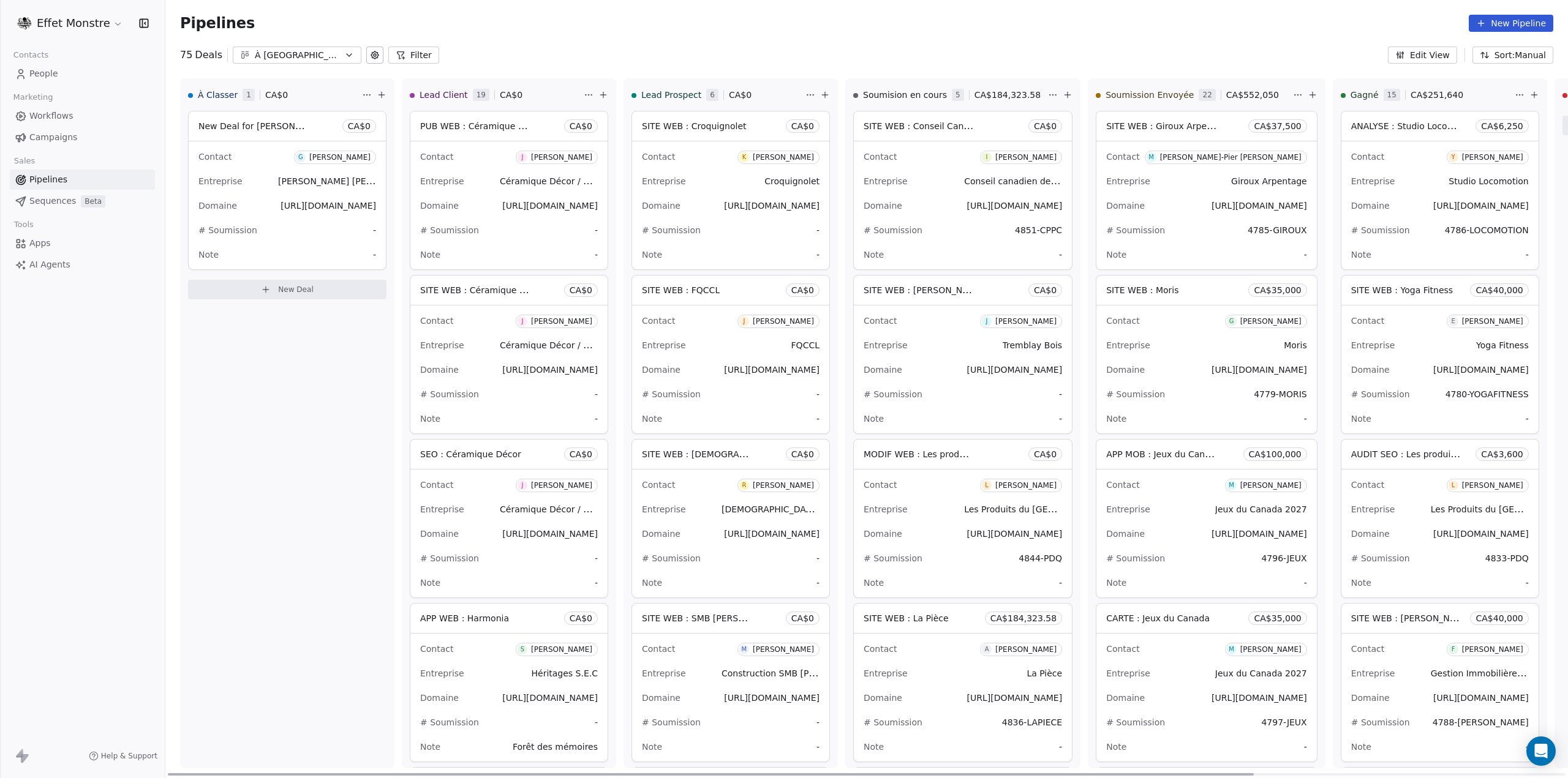
click at [250, 200] on div "Domaine [URL][DOMAIN_NAME]" at bounding box center [287, 206] width 178 height 20
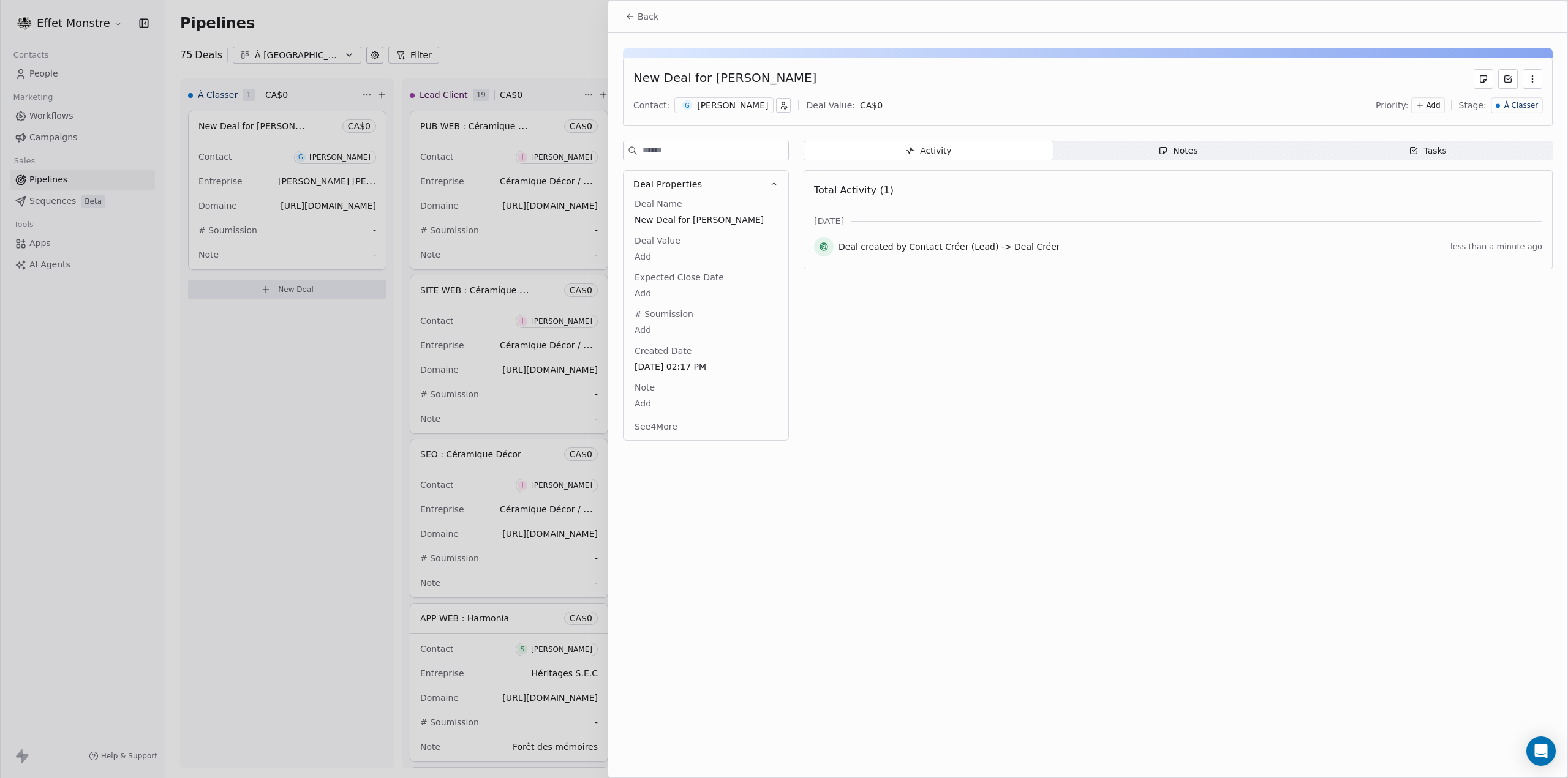
click at [341, 431] on div at bounding box center [784, 389] width 1568 height 778
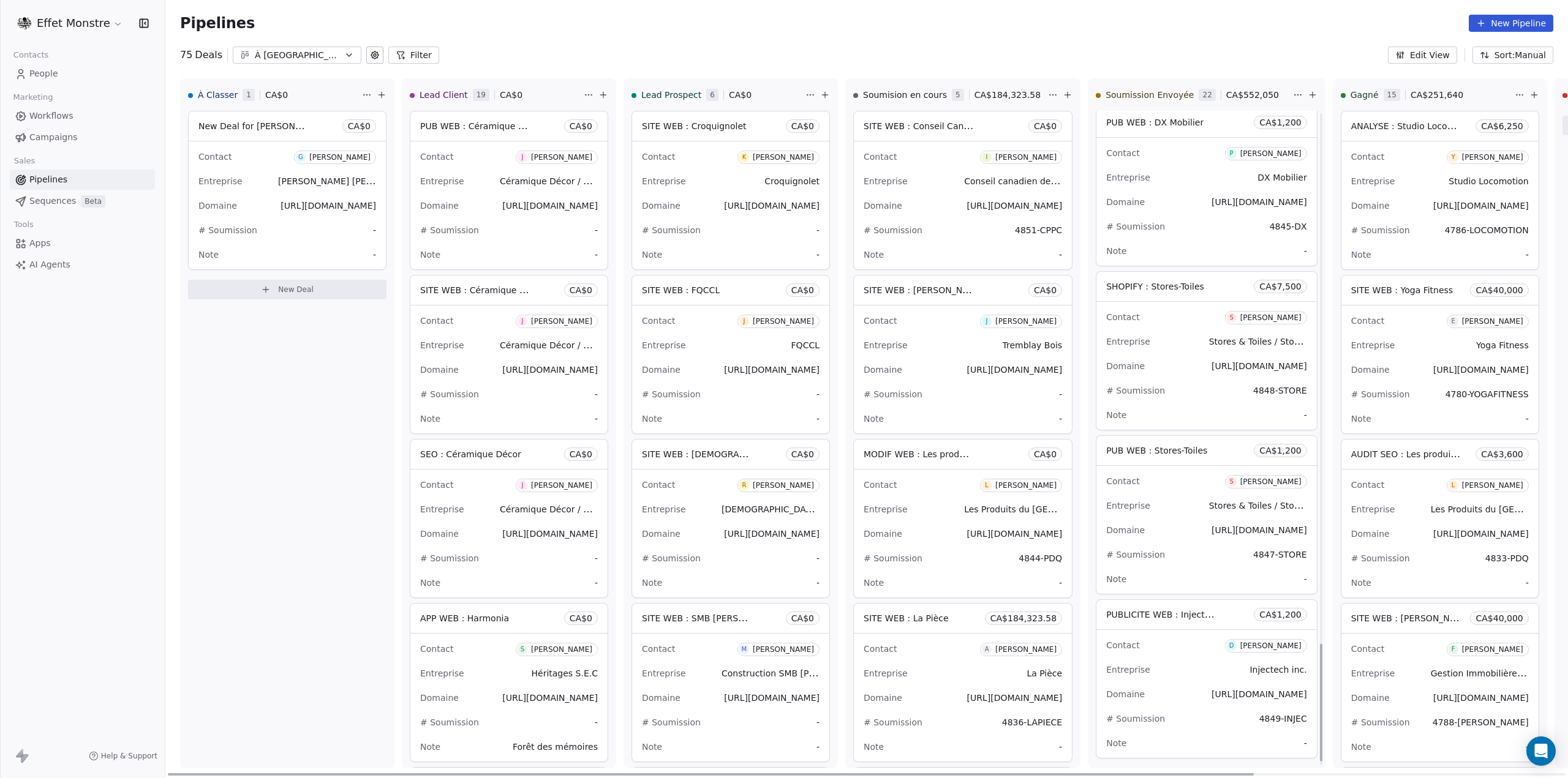
scroll to position [2958, 0]
click at [278, 120] on span "New Deal for [PERSON_NAME]" at bounding box center [263, 125] width 129 height 12
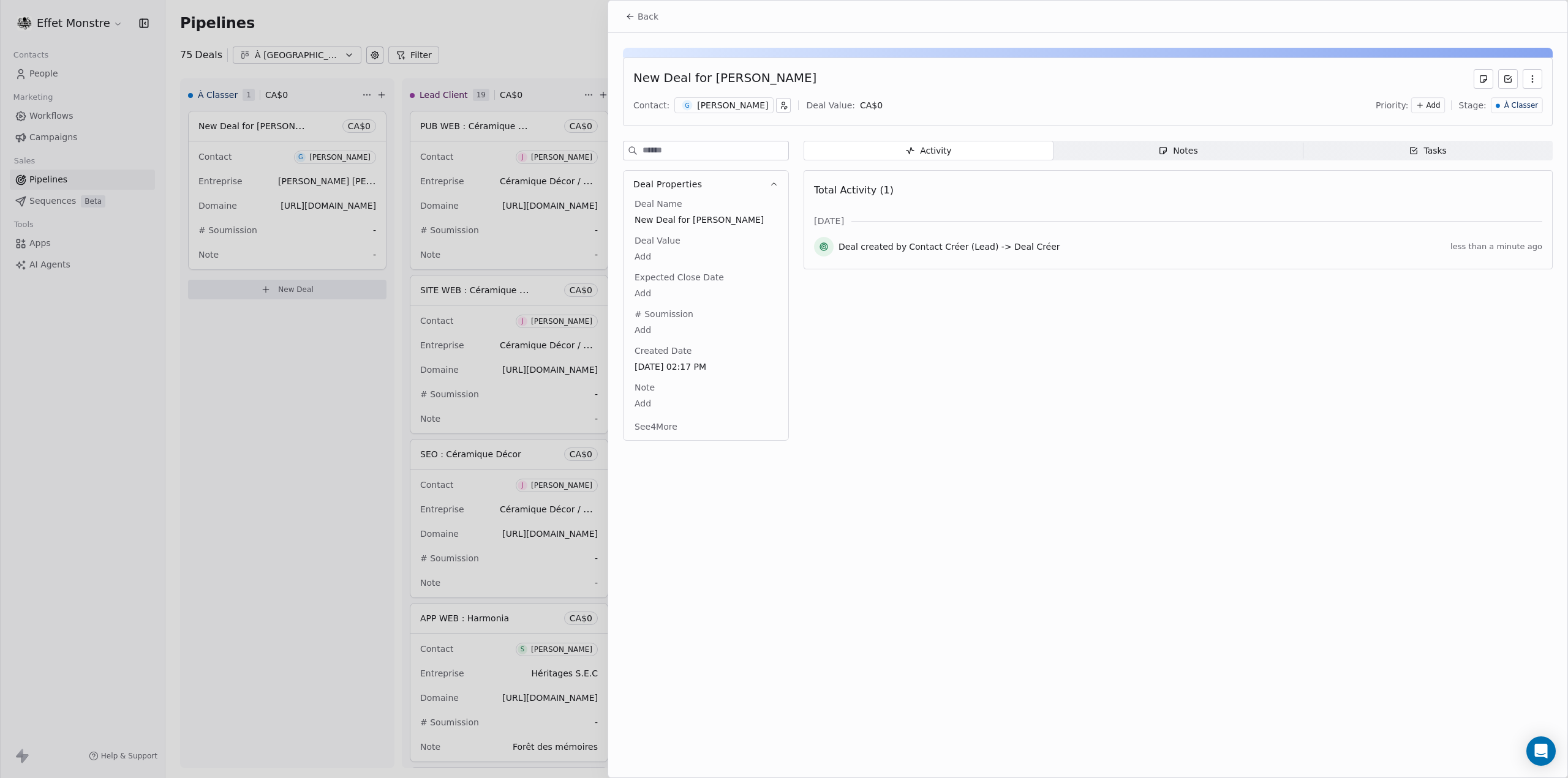
click at [685, 221] on span "New Deal for [PERSON_NAME]" at bounding box center [706, 220] width 143 height 12
click at [685, 221] on span "New Deal for [PERSON_NAME]" at bounding box center [706, 221] width 141 height 12
click at [685, 221] on textarea "**********" at bounding box center [700, 231] width 136 height 38
type textarea "**********"
click at [719, 224] on span "SHOPIFY : Portes Batil" at bounding box center [706, 221] width 141 height 12
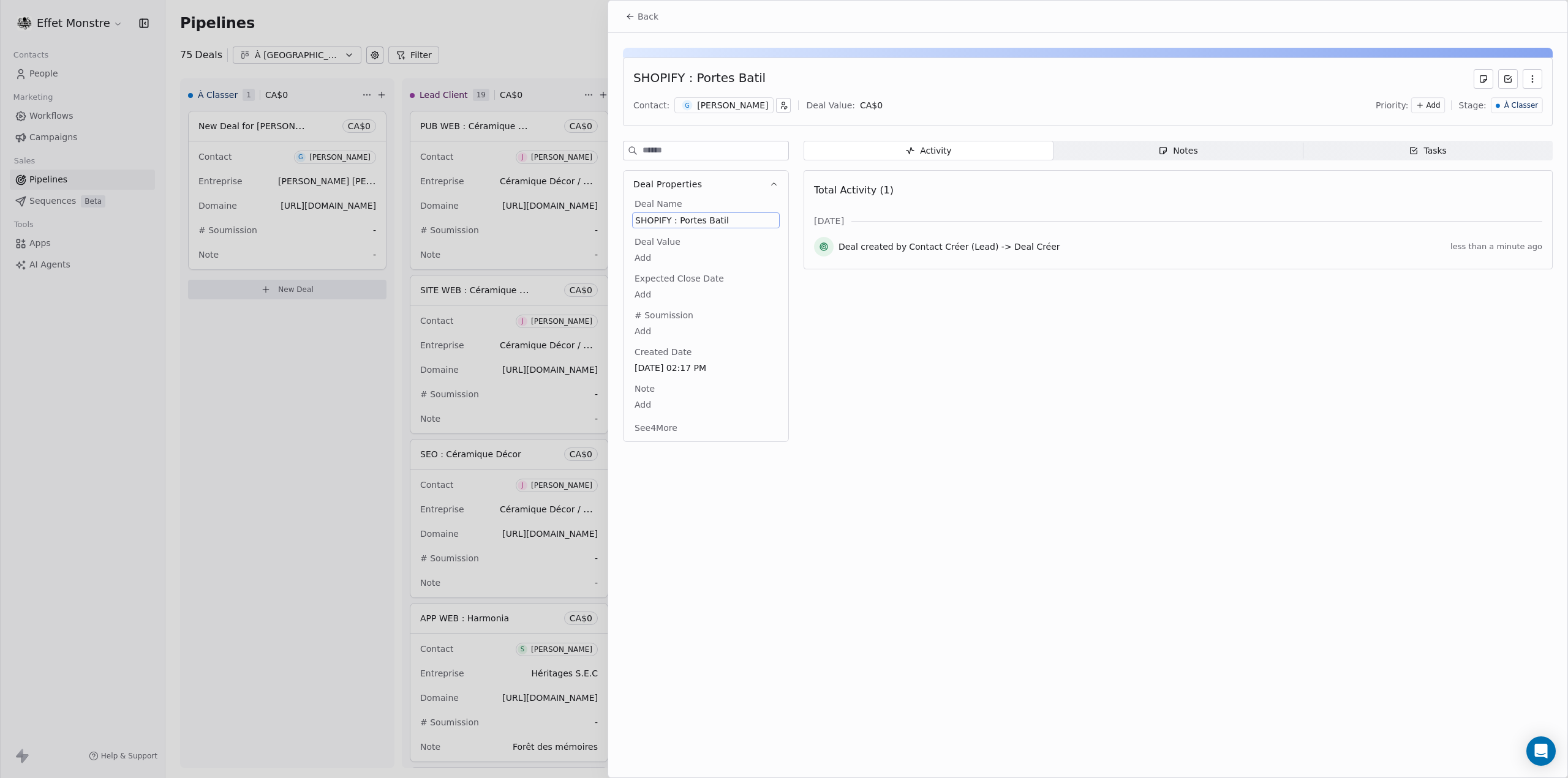
click at [719, 224] on span "SHOPIFY : Portes Batil" at bounding box center [706, 221] width 141 height 12
click at [714, 222] on textarea "**********" at bounding box center [700, 231] width 136 height 38
type textarea "**********"
click at [1117, 526] on html "Effet Monstre Contacts People Marketing Workflows Campaigns Sales Pipelines Seq…" at bounding box center [784, 389] width 1568 height 778
click at [643, 261] on body "Effet Monstre Contacts People Marketing Workflows Campaigns Sales Pipelines Seq…" at bounding box center [784, 389] width 1568 height 778
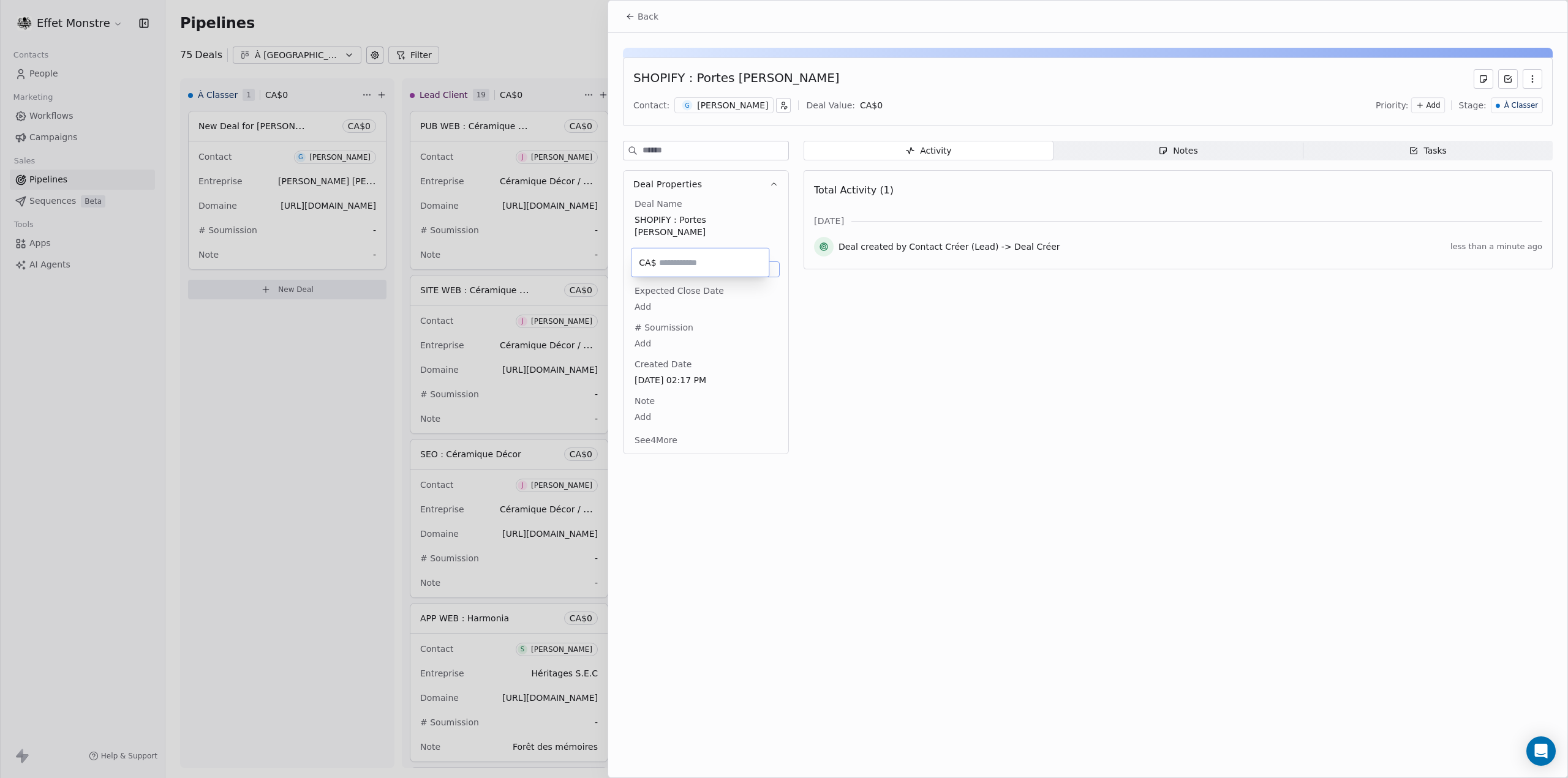
click at [636, 328] on html "Effet Monstre Contacts People Marketing Workflows Campaigns Sales Pipelines Seq…" at bounding box center [784, 389] width 1568 height 778
click at [637, 328] on body "Effet Monstre Contacts People Marketing Workflows Campaigns Sales Pipelines Seq…" at bounding box center [784, 389] width 1568 height 778
type textarea "**********"
click at [316, 450] on div at bounding box center [784, 389] width 1568 height 778
click at [321, 450] on div at bounding box center [784, 389] width 1568 height 778
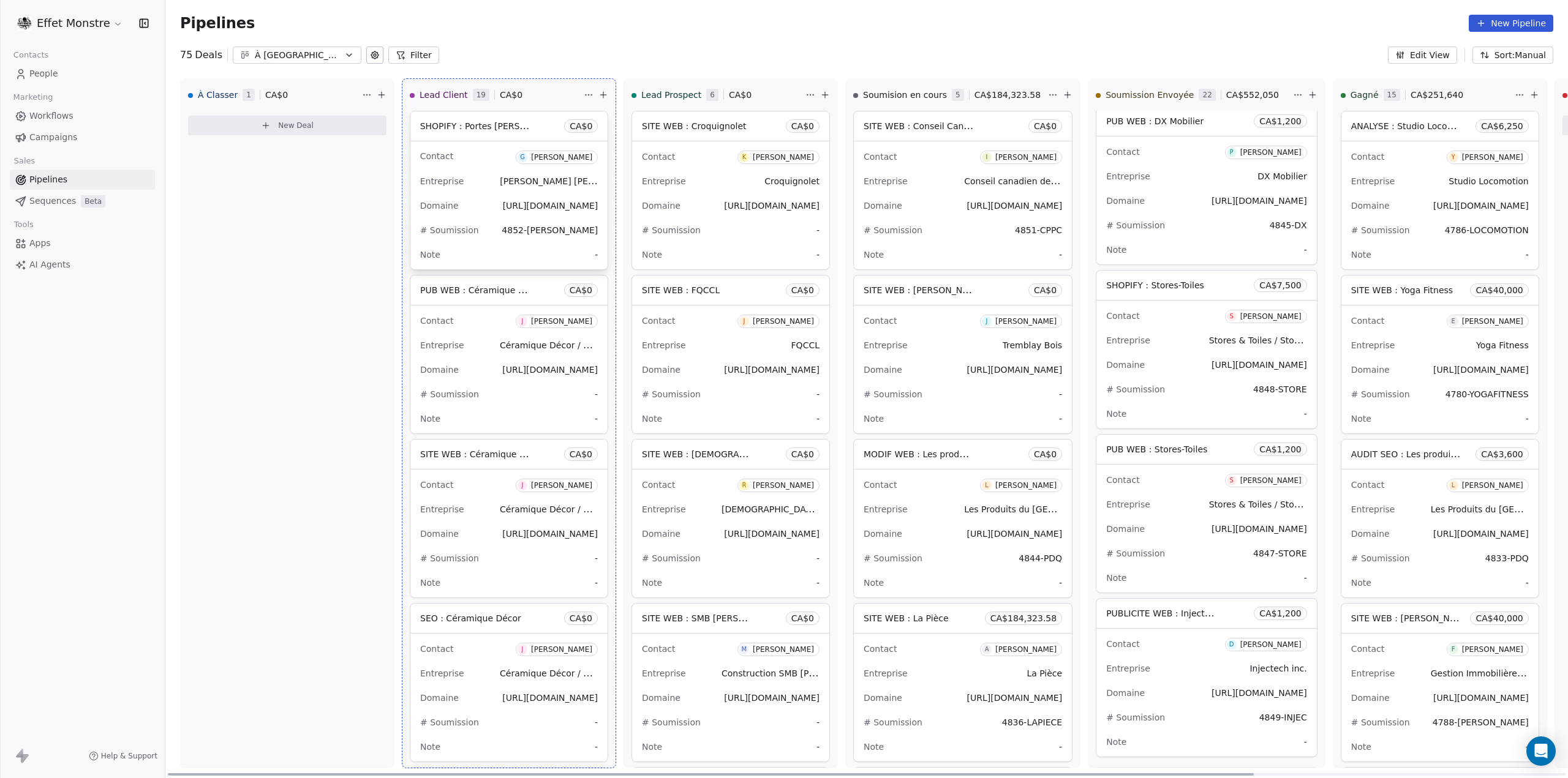
drag, startPoint x: 272, startPoint y: 122, endPoint x: 518, endPoint y: 119, distance: 246.0
drag, startPoint x: 498, startPoint y: 122, endPoint x: 931, endPoint y: 120, distance: 433.0
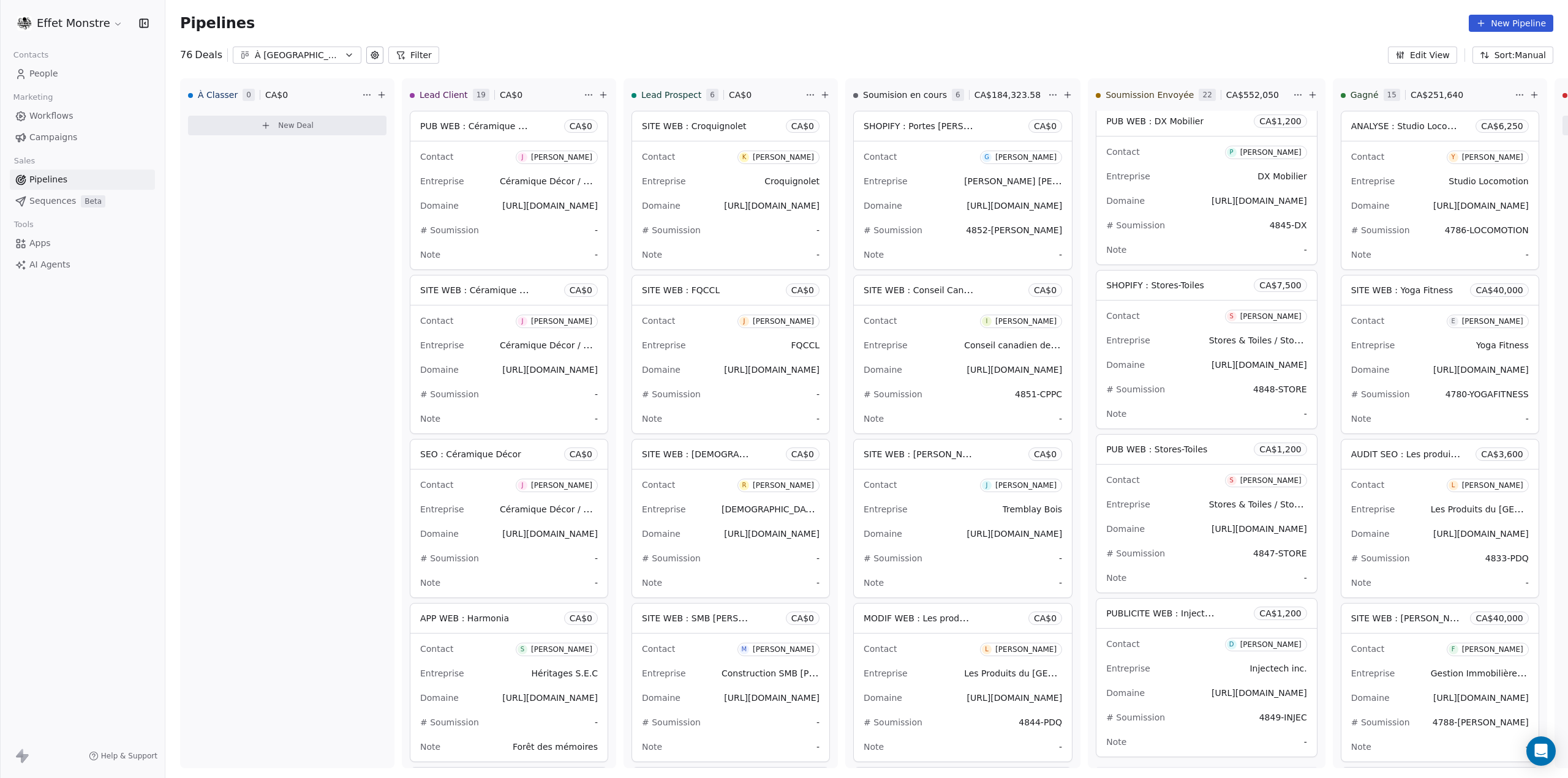
click at [1535, 57] on button "Sort: Manual" at bounding box center [1513, 55] width 81 height 17
click at [1292, 18] on html "Effet Monstre Contacts People Marketing Workflows Campaigns Sales Pipelines Seq…" at bounding box center [784, 389] width 1568 height 778
